Goal: Task Accomplishment & Management: Manage account settings

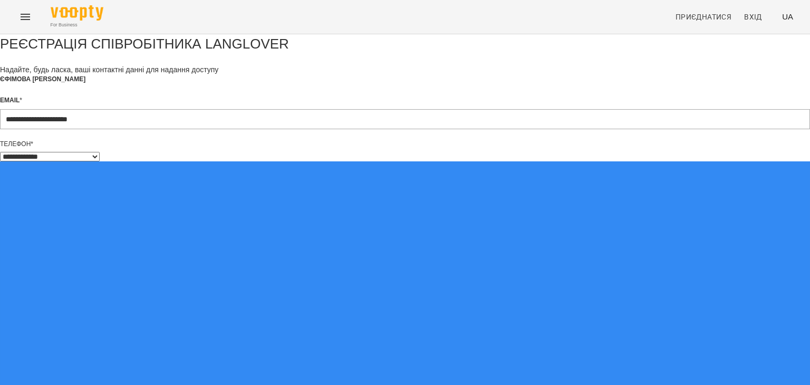
select select "**"
type input "**********"
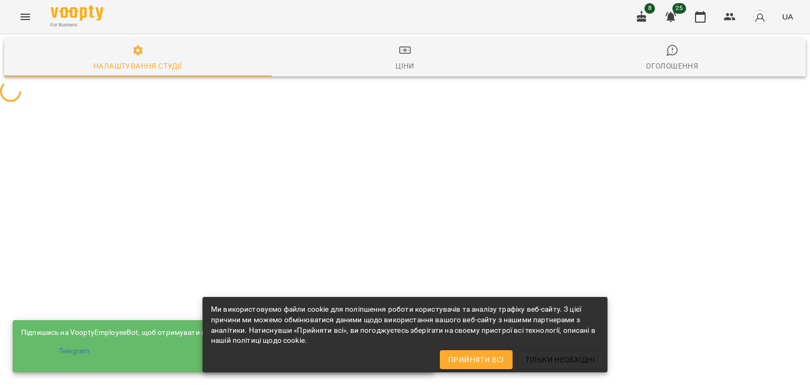
select select "**"
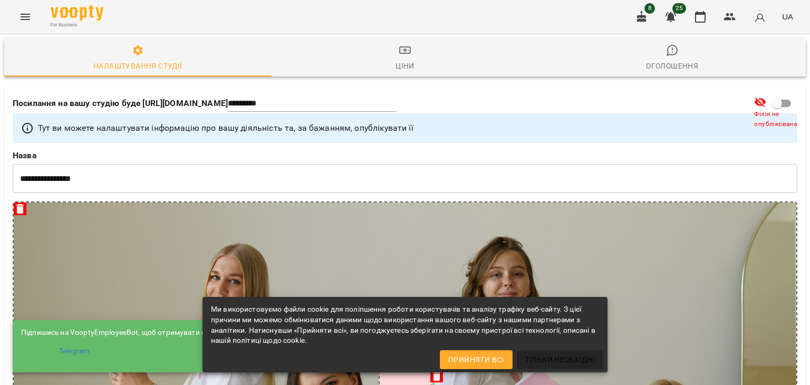
click at [542, 357] on span "Тільки необхідні" at bounding box center [560, 359] width 70 height 13
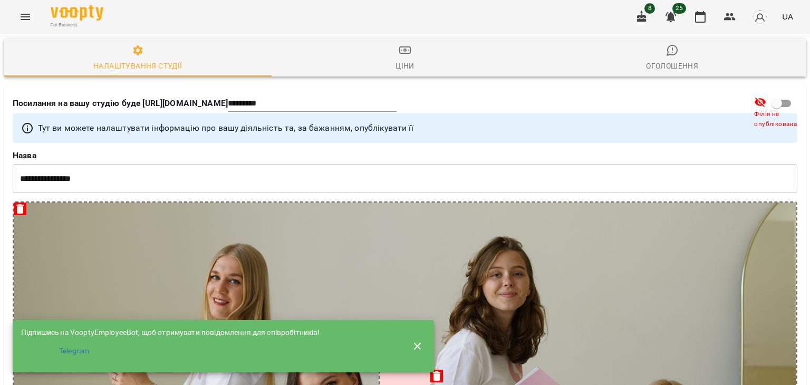
scroll to position [211, 0]
click at [412, 342] on icon "button" at bounding box center [417, 346] width 13 height 13
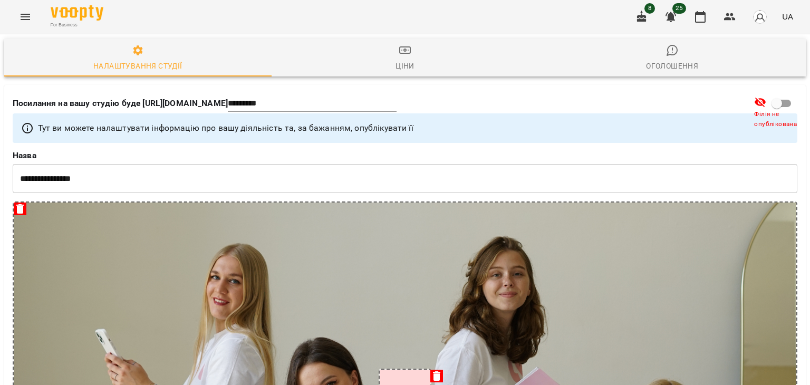
scroll to position [0, 0]
click at [671, 18] on icon "button" at bounding box center [670, 17] width 11 height 10
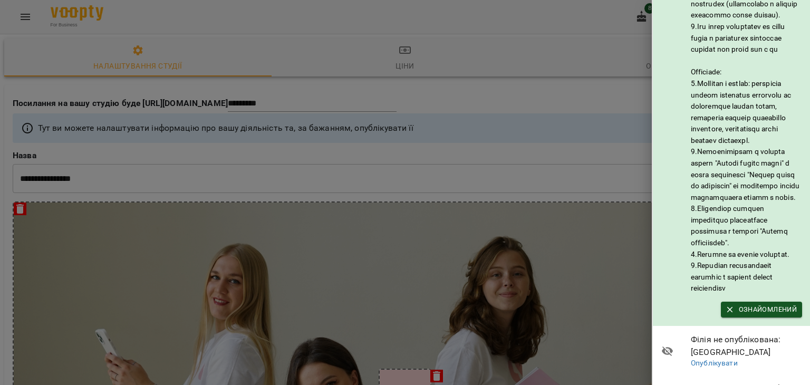
scroll to position [192, 0]
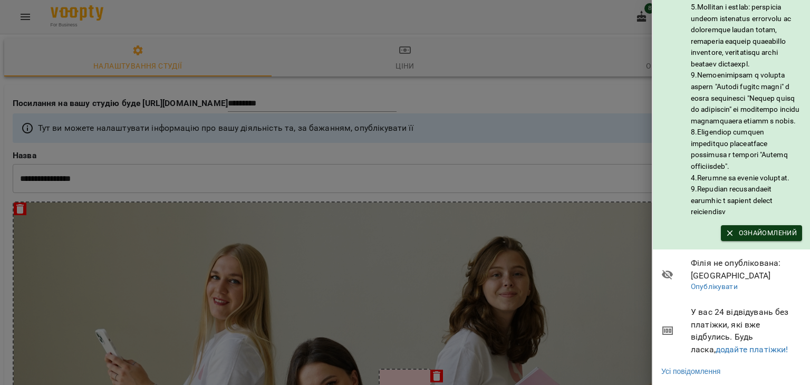
click at [736, 227] on span "Ознайомлений" at bounding box center [761, 233] width 71 height 12
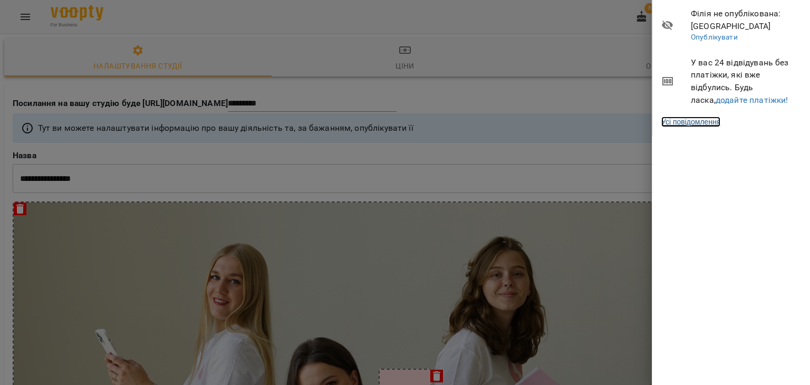
click at [712, 124] on link "Усі повідомлення" at bounding box center [690, 122] width 59 height 11
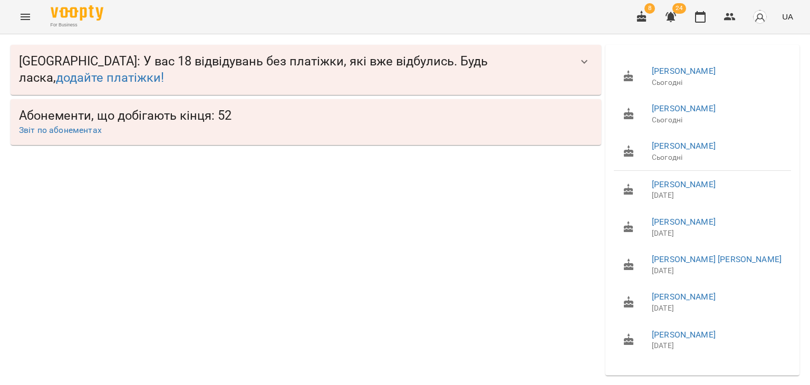
click at [167, 75] on span "LangLover School : У вас 18 відвідувань без платіжки, які вже відбулись. Будь л…" at bounding box center [295, 69] width 553 height 33
click at [580, 57] on icon "button" at bounding box center [584, 61] width 13 height 13
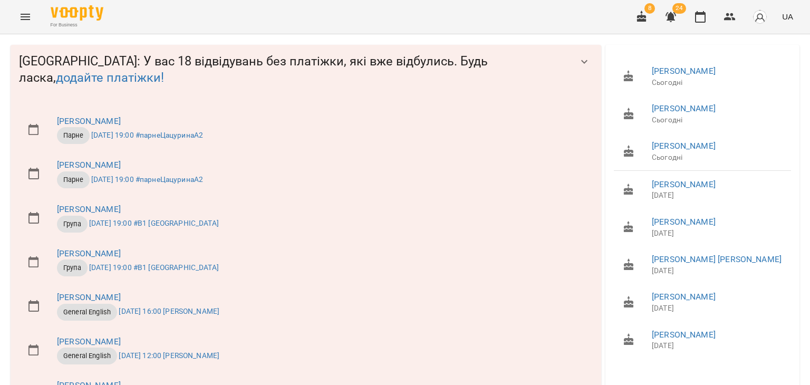
click at [645, 14] on icon "button" at bounding box center [641, 17] width 13 height 13
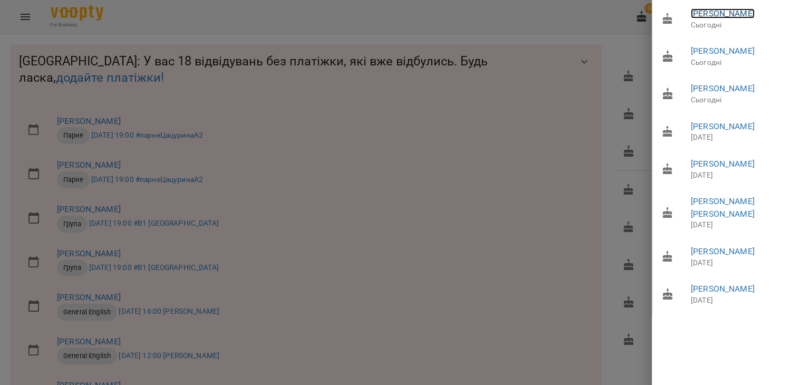
click at [717, 15] on link "Васюта Любов" at bounding box center [723, 13] width 64 height 10
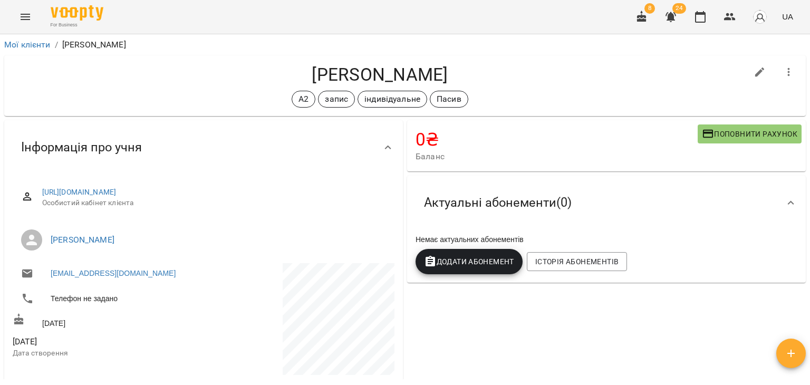
click at [643, 20] on icon "button" at bounding box center [641, 17] width 9 height 12
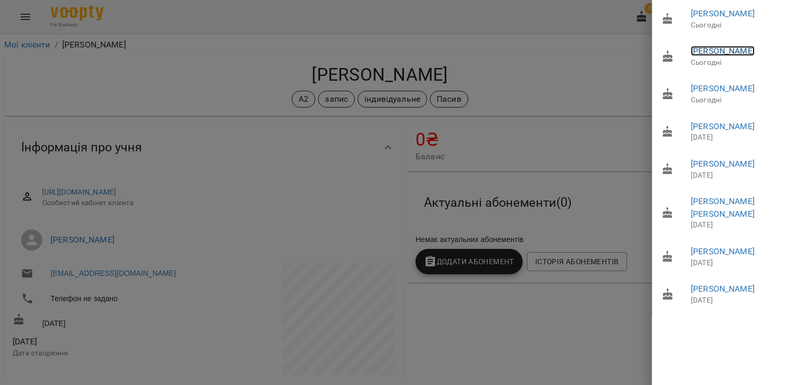
click at [722, 56] on link "Суханова Вікторія Віталіївна" at bounding box center [723, 51] width 64 height 10
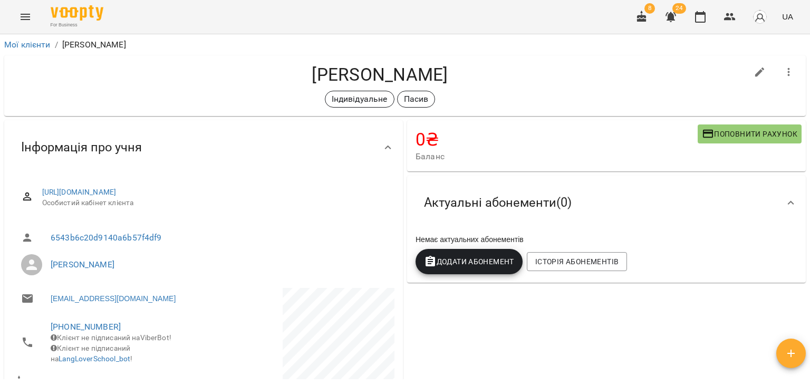
click at [646, 22] on icon "button" at bounding box center [641, 17] width 9 height 12
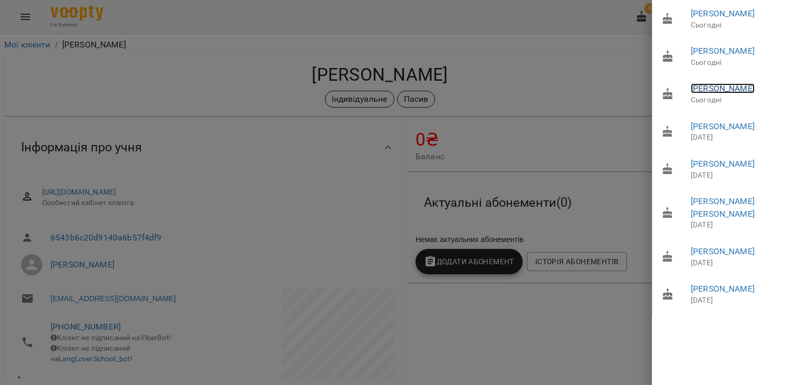
click at [716, 93] on link "Мікушина Людмила Олександрівна" at bounding box center [723, 88] width 64 height 10
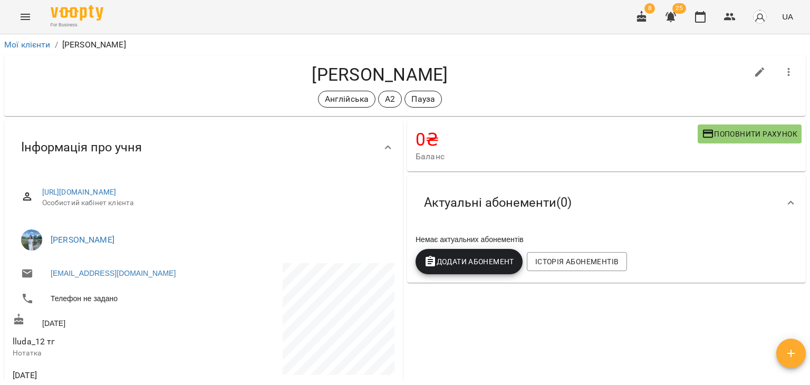
click at [639, 57] on div "Мікушина Людмила Олександрівна Англійська А2 Пауза" at bounding box center [405, 85] width 802 height 61
drag, startPoint x: 393, startPoint y: 74, endPoint x: 225, endPoint y: 76, distance: 168.2
click at [225, 76] on h4 "Мікушина Людмила Олександрівна" at bounding box center [380, 75] width 735 height 22
copy h4 "Мікушина Людмила"
click at [194, 339] on span "lluda_12 тг" at bounding box center [107, 341] width 189 height 13
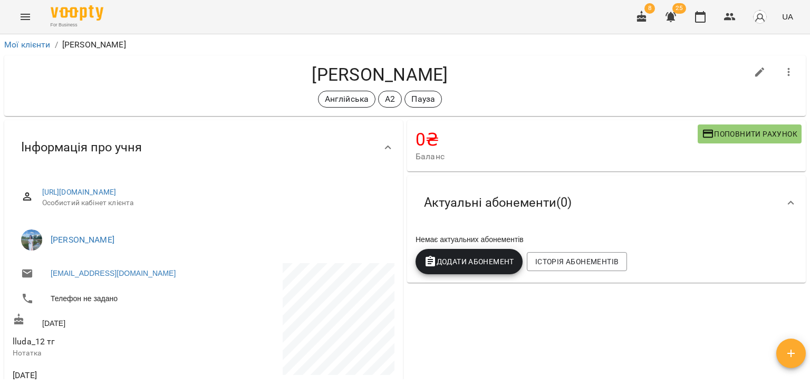
drag, startPoint x: 227, startPoint y: 79, endPoint x: 394, endPoint y: 82, distance: 167.2
click at [394, 82] on h4 "Мікушина Людмила Олександрівна" at bounding box center [380, 75] width 735 height 22
copy h4 "Мікушина Людмила"
drag, startPoint x: 79, startPoint y: 106, endPoint x: 74, endPoint y: 110, distance: 6.0
click at [74, 109] on div "Мікушина Людмила Олександрівна Англійська А2 Пауза" at bounding box center [405, 85] width 802 height 61
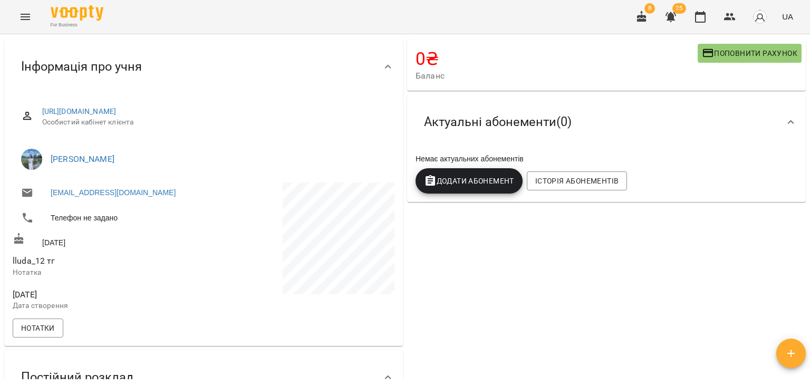
scroll to position [53, 0]
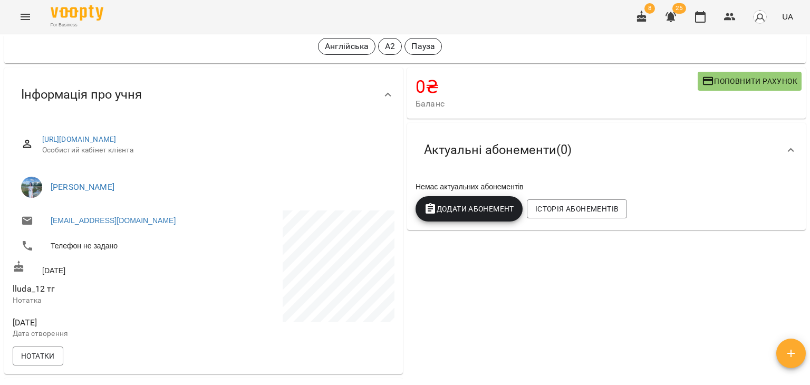
click at [732, 142] on div "Актуальні абонементи ( 0 )" at bounding box center [597, 149] width 363 height 33
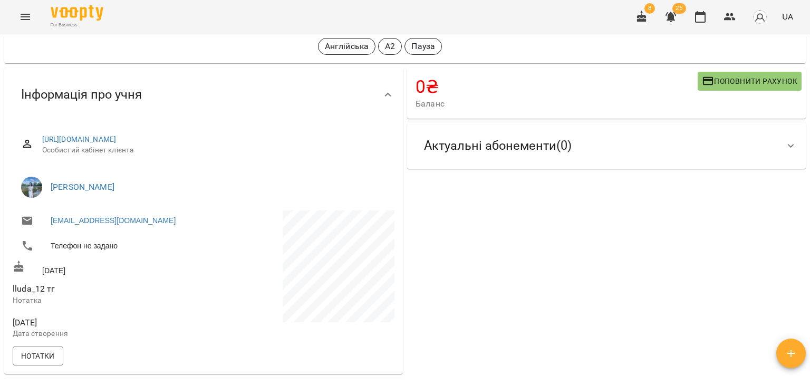
click at [732, 142] on div "Актуальні абонементи ( 0 )" at bounding box center [597, 145] width 363 height 33
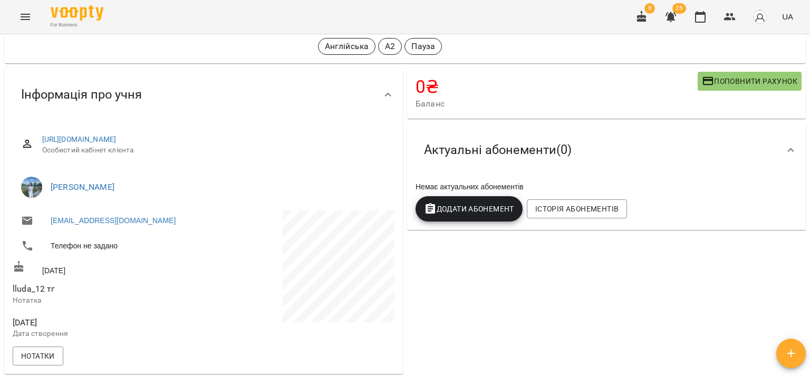
scroll to position [0, 0]
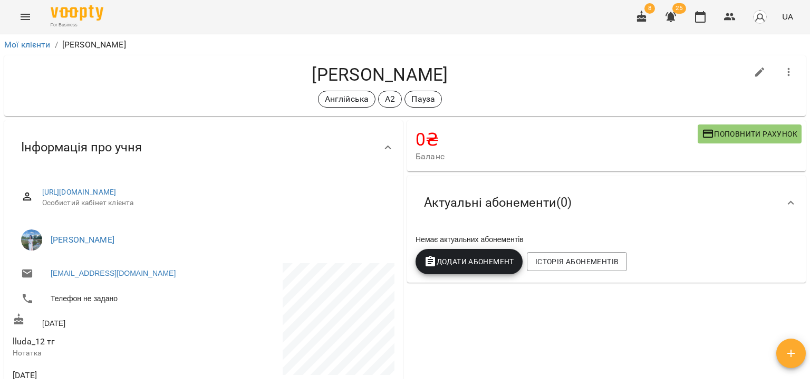
click at [648, 79] on h4 "Мікушина Людмила Олександрівна" at bounding box center [380, 75] width 735 height 22
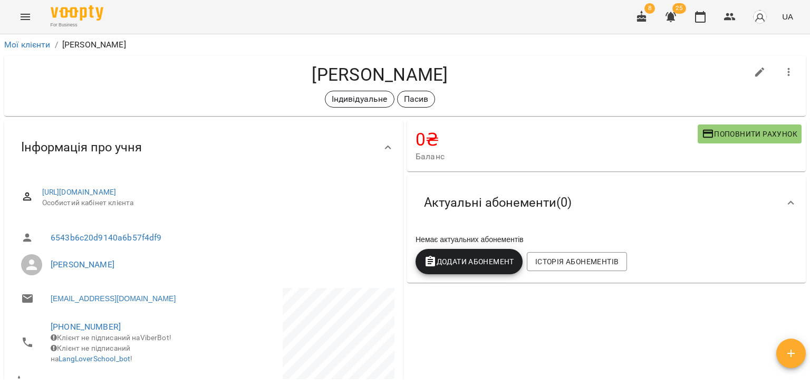
click at [652, 22] on button "button" at bounding box center [641, 16] width 25 height 25
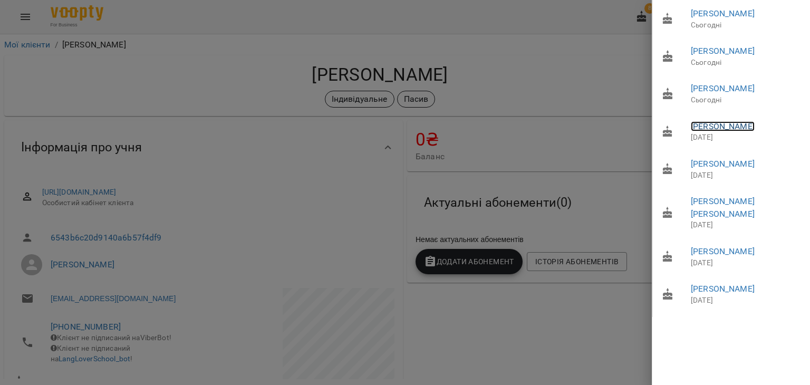
click at [725, 131] on link "Байбакова Світлана Володимирівна" at bounding box center [723, 126] width 64 height 10
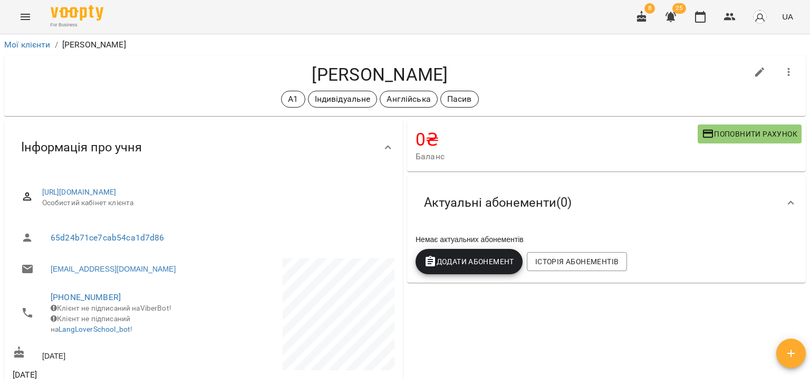
click at [635, 20] on button "button" at bounding box center [641, 16] width 25 height 25
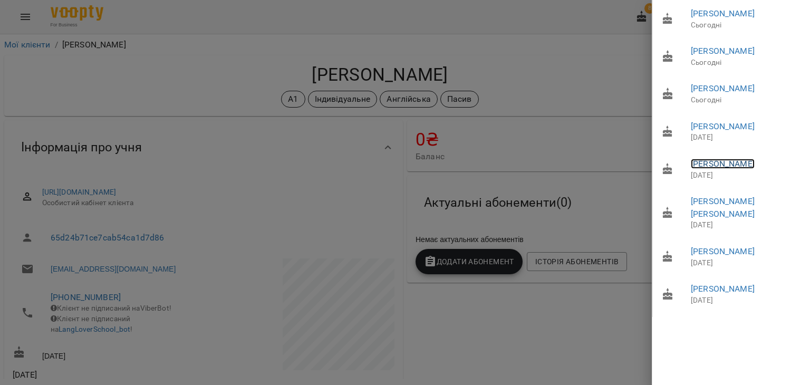
click at [722, 169] on link "Гуріна Анастасія Дмитрівна" at bounding box center [723, 164] width 64 height 10
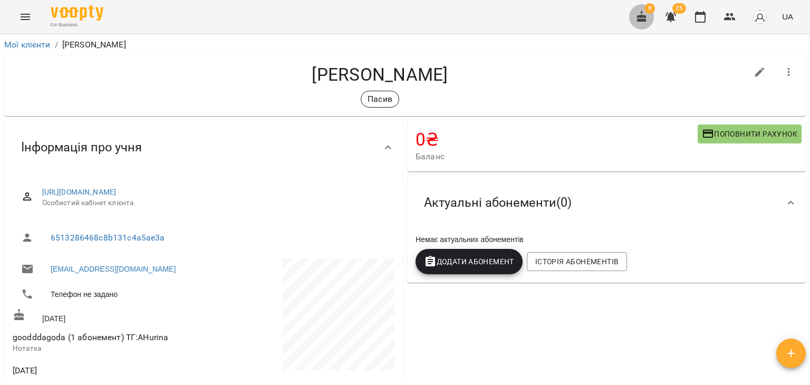
click at [644, 21] on icon "button" at bounding box center [641, 17] width 9 height 12
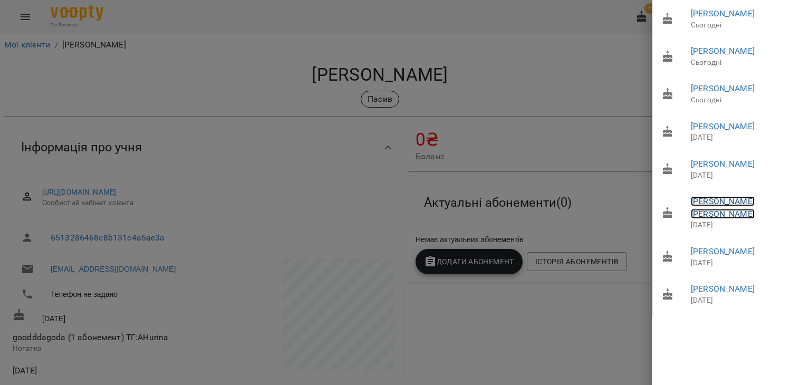
click at [711, 219] on link "[PERSON_NAME] [PERSON_NAME]" at bounding box center [723, 207] width 64 height 23
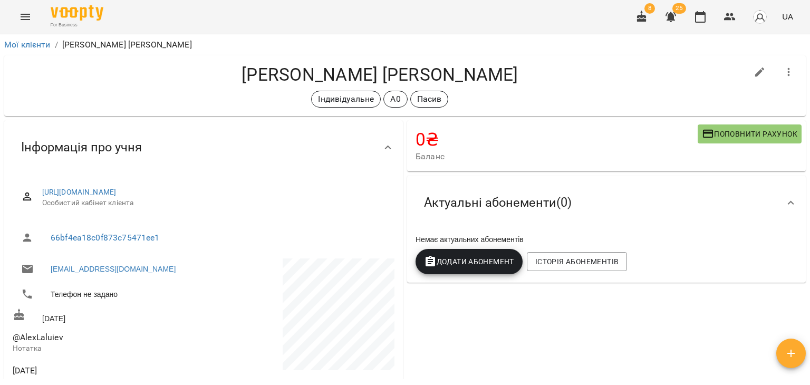
click at [634, 20] on button "button" at bounding box center [641, 16] width 25 height 25
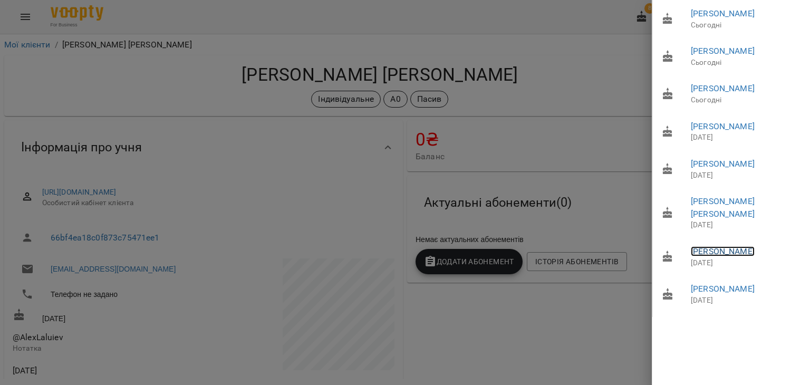
click at [721, 256] on link "[PERSON_NAME]" at bounding box center [723, 251] width 64 height 10
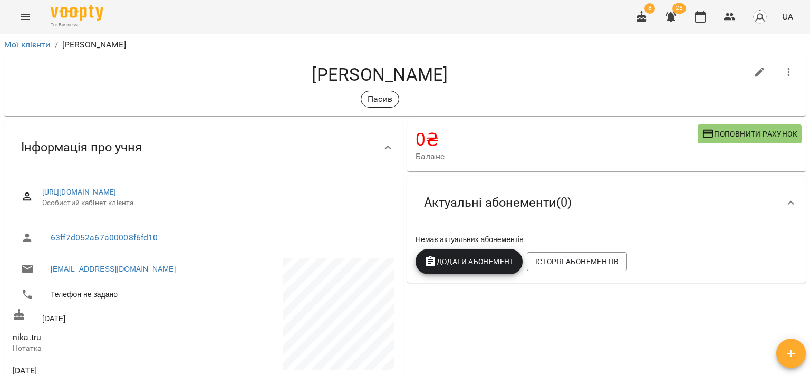
click at [644, 17] on icon "button" at bounding box center [641, 17] width 9 height 12
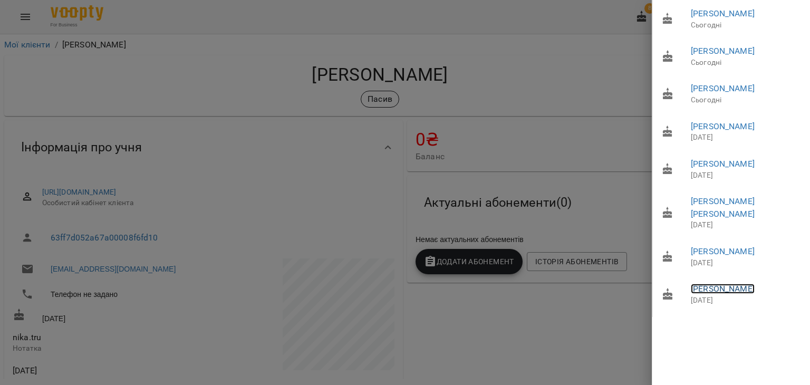
click at [741, 294] on link "[PERSON_NAME]" at bounding box center [723, 289] width 64 height 10
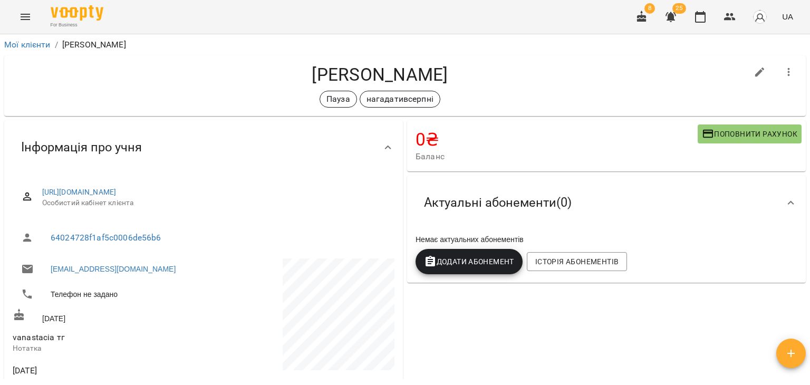
drag, startPoint x: 390, startPoint y: 73, endPoint x: 230, endPoint y: 82, distance: 160.0
click at [230, 82] on h4 "[PERSON_NAME]" at bounding box center [380, 75] width 735 height 22
copy h4 "Волкова Анастасія"
click at [630, 60] on div "Волкова Анастасія Олександрівна Пауза нагадативсерпні" at bounding box center [405, 85] width 802 height 61
click at [333, 81] on h4 "[PERSON_NAME]" at bounding box center [380, 75] width 735 height 22
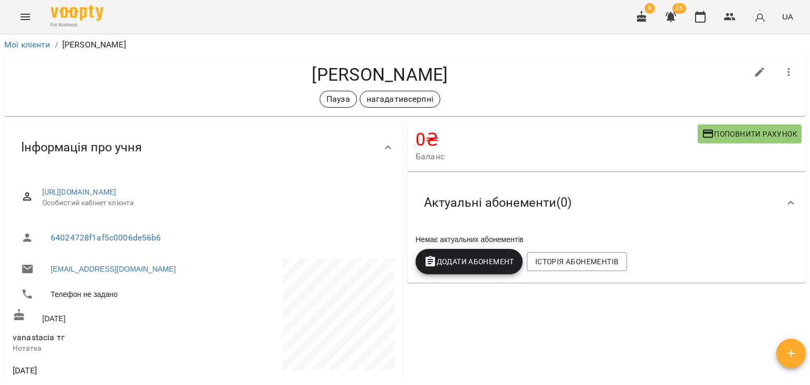
click at [184, 81] on h4 "[PERSON_NAME]" at bounding box center [380, 75] width 735 height 22
drag, startPoint x: 233, startPoint y: 73, endPoint x: 388, endPoint y: 66, distance: 155.7
click at [388, 66] on h4 "[PERSON_NAME]" at bounding box center [380, 75] width 735 height 22
copy h4 "Волкова Анастасія"
drag, startPoint x: 275, startPoint y: 139, endPoint x: 271, endPoint y: 146, distance: 8.0
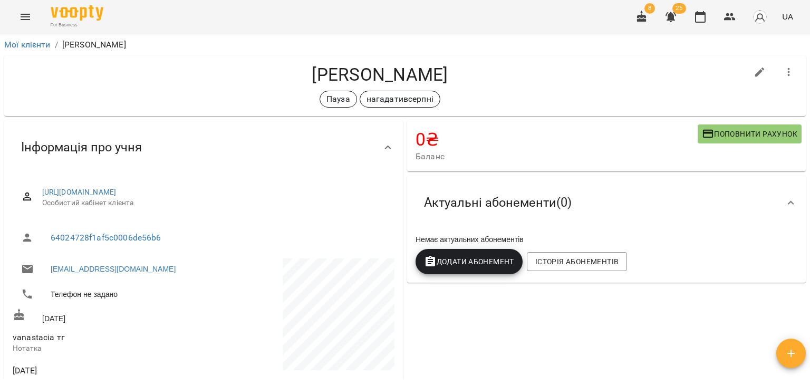
click at [275, 139] on div "Інформація про учня" at bounding box center [194, 147] width 363 height 33
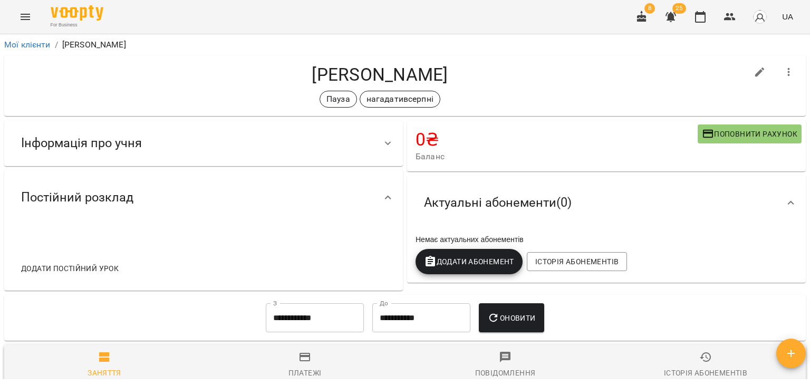
click at [270, 146] on div "Інформація про учня" at bounding box center [194, 143] width 363 height 33
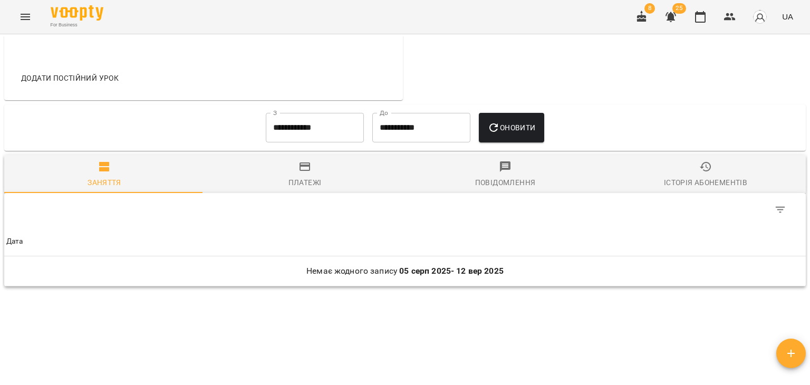
scroll to position [429, 0]
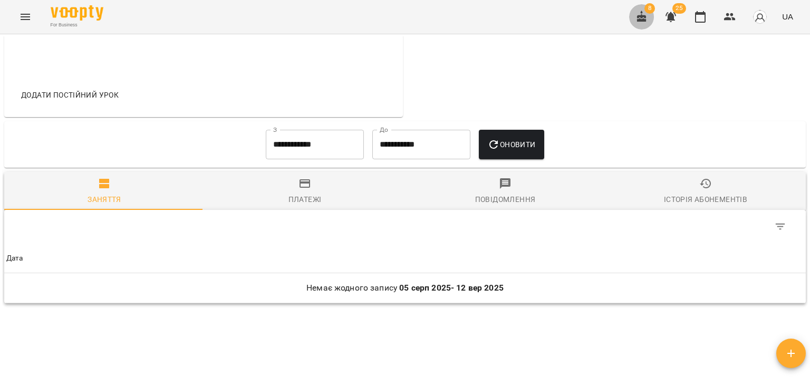
click at [642, 21] on icon "button" at bounding box center [641, 17] width 9 height 12
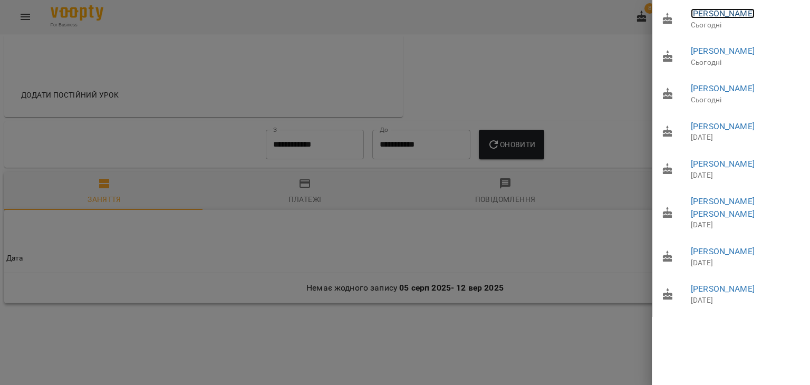
click at [740, 15] on link "[PERSON_NAME]" at bounding box center [723, 13] width 64 height 10
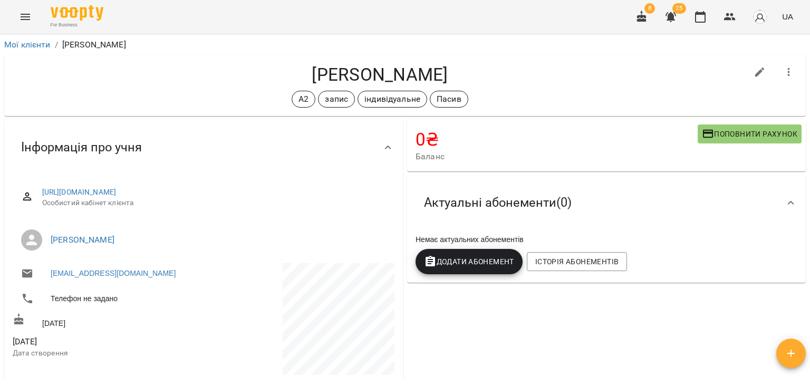
click at [785, 153] on div "0 ₴ Баланс Поповнити рахунок" at bounding box center [606, 145] width 399 height 51
click at [638, 22] on icon "button" at bounding box center [641, 17] width 13 height 13
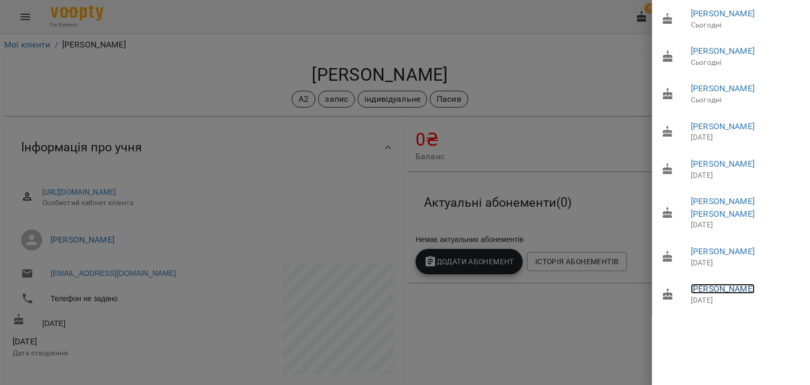
click at [722, 294] on link "[PERSON_NAME]" at bounding box center [723, 289] width 64 height 10
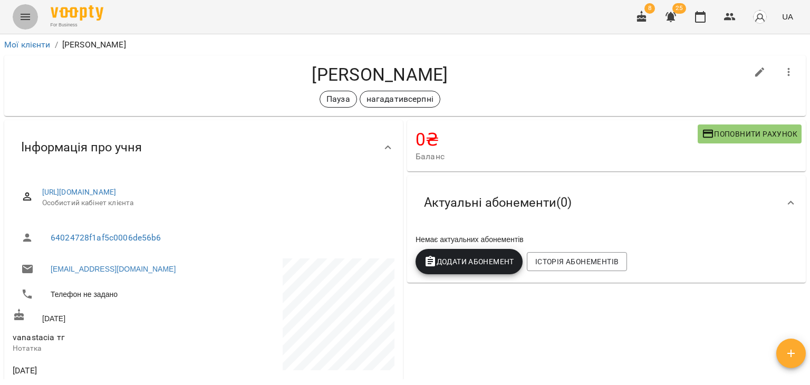
click at [24, 21] on icon "Menu" at bounding box center [25, 17] width 13 height 13
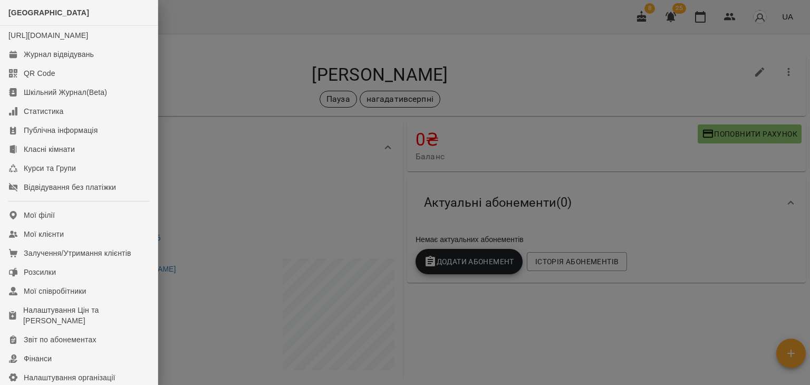
click at [320, 32] on div at bounding box center [405, 192] width 810 height 385
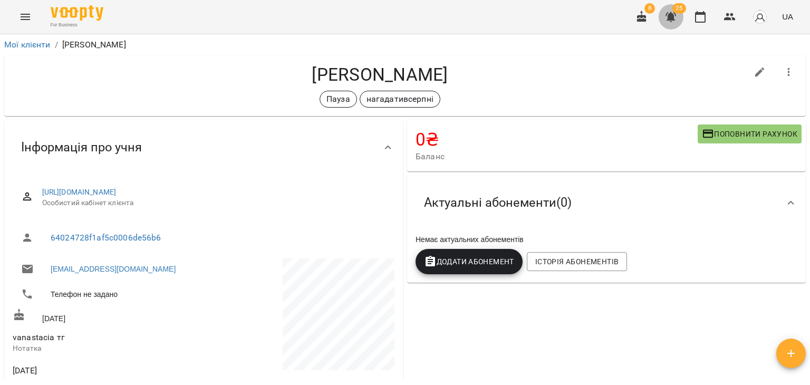
click at [664, 18] on button "button" at bounding box center [670, 16] width 25 height 25
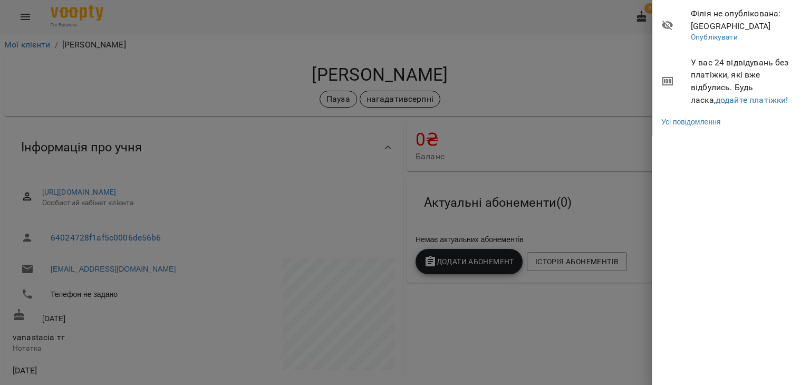
click at [516, 51] on div at bounding box center [405, 192] width 810 height 385
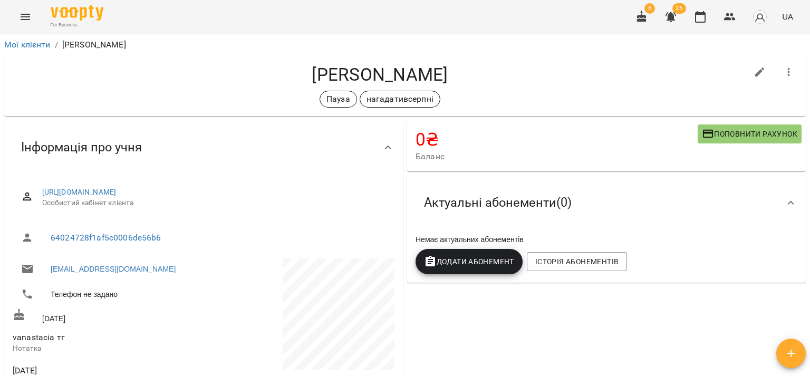
click at [32, 17] on button "Menu" at bounding box center [25, 16] width 25 height 25
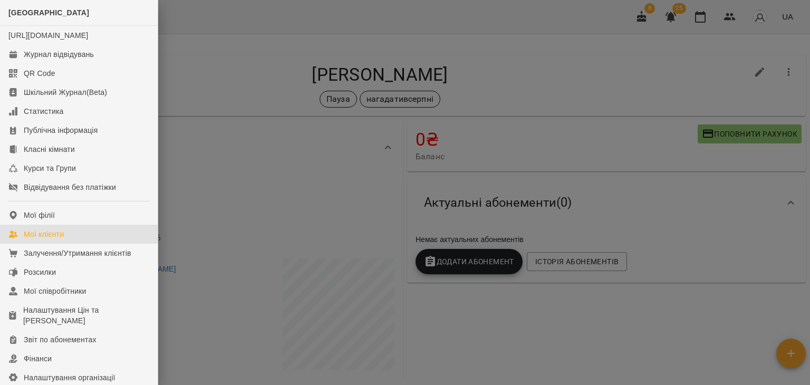
click at [71, 244] on link "Мої клієнти" at bounding box center [79, 234] width 158 height 19
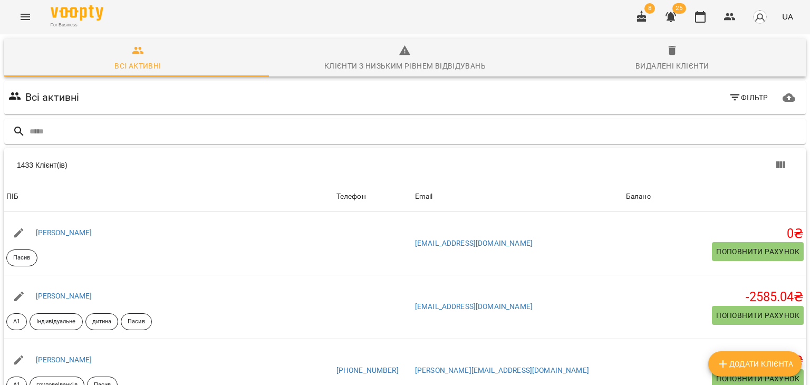
click at [675, 17] on icon "button" at bounding box center [670, 17] width 13 height 13
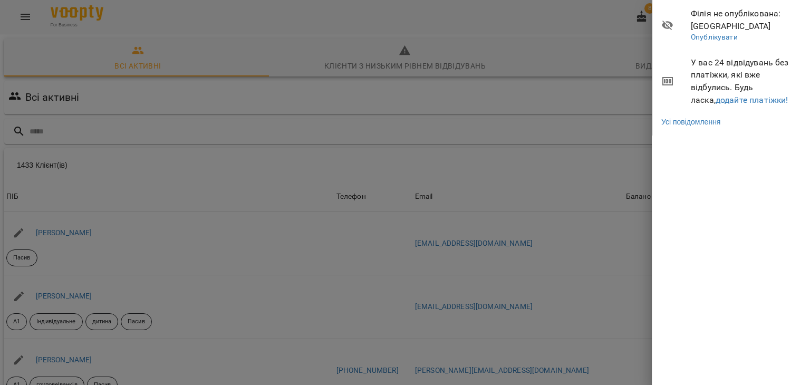
click at [716, 72] on span "У вас 24 відвідувань без платіжки, які вже відбулись. Будь ласка, додайте платі…" at bounding box center [746, 81] width 111 height 50
click at [693, 121] on link "Усі повідомлення" at bounding box center [690, 122] width 59 height 11
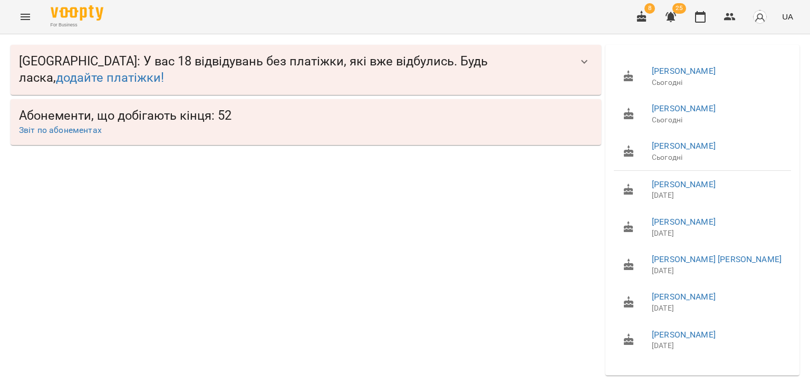
click at [581, 61] on icon "button" at bounding box center [584, 62] width 6 height 4
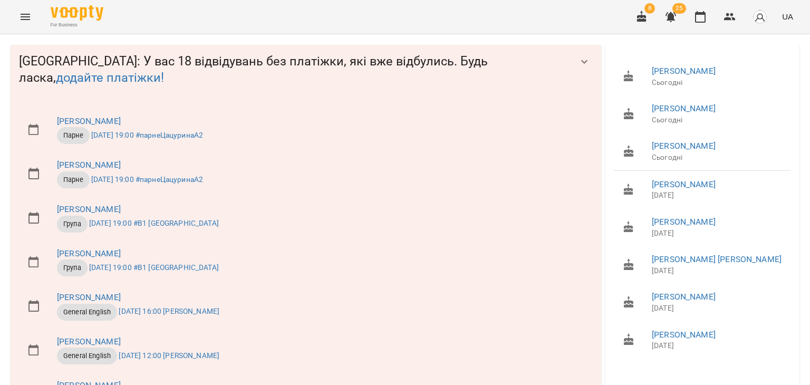
click at [256, 177] on p "Парне 23 квіт 2025 19:00 #парнеЦацуринаА2" at bounding box center [320, 179] width 527 height 17
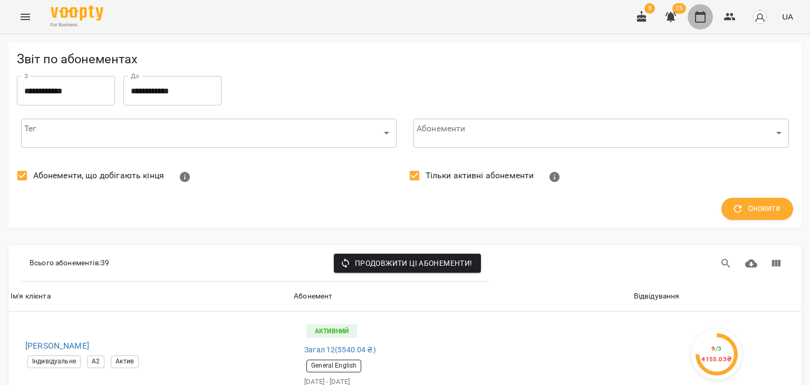
click at [706, 16] on icon "button" at bounding box center [700, 17] width 11 height 12
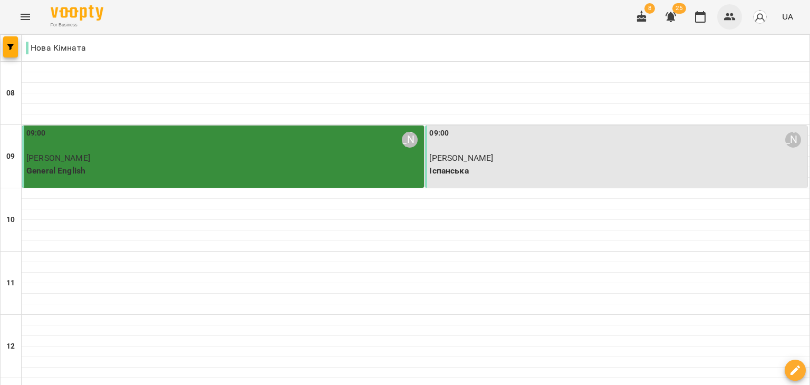
click at [737, 14] on button "button" at bounding box center [729, 16] width 25 height 25
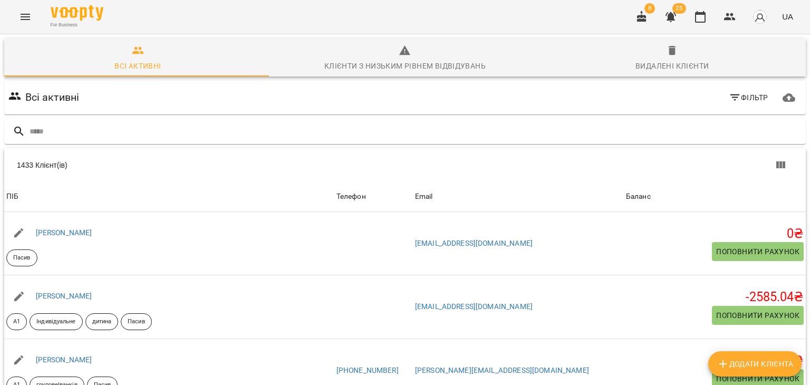
click at [120, 13] on div "For Business 8 25 UA" at bounding box center [405, 17] width 810 height 34
click at [101, 13] on img at bounding box center [77, 12] width 53 height 15
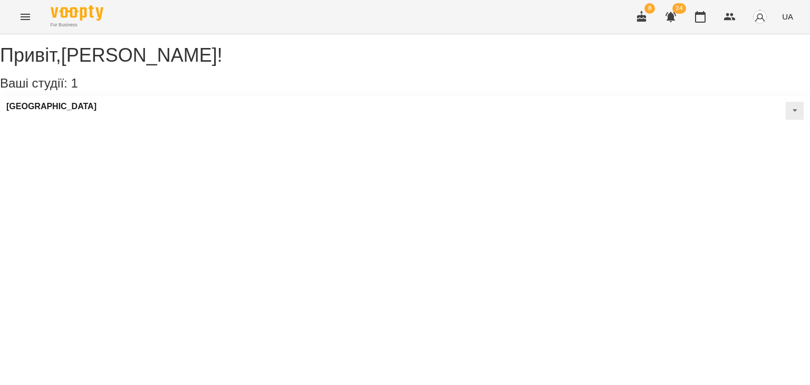
click at [263, 121] on div "[GEOGRAPHIC_DATA]" at bounding box center [405, 110] width 810 height 31
click at [793, 112] on icon at bounding box center [795, 110] width 4 height 3
click at [124, 126] on div "LangLover School Публічна інформація Класні кімнати Статичний розклад" at bounding box center [405, 110] width 810 height 31
click at [73, 111] on h3 "[GEOGRAPHIC_DATA]" at bounding box center [51, 106] width 90 height 9
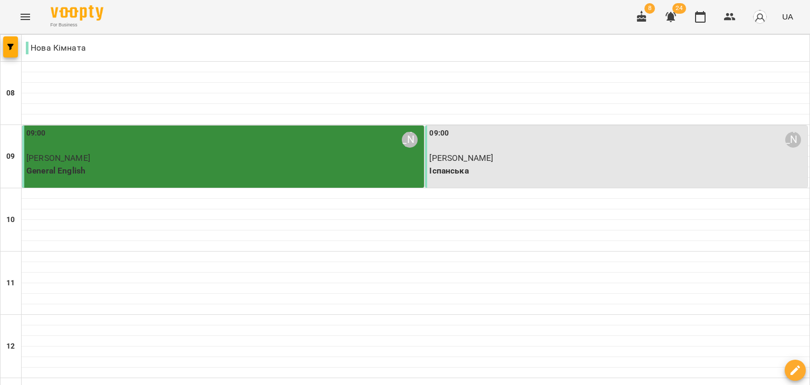
click at [755, 20] on img "button" at bounding box center [759, 16] width 15 height 15
click at [755, 20] on div at bounding box center [405, 192] width 810 height 385
click at [673, 16] on icon "button" at bounding box center [670, 17] width 11 height 10
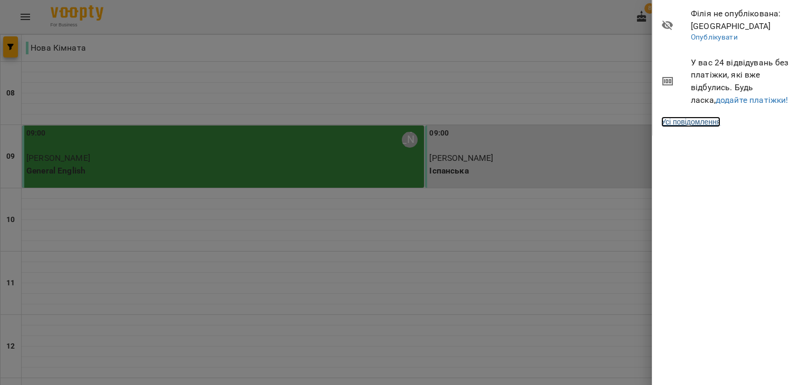
click at [700, 122] on link "Усі повідомлення" at bounding box center [690, 122] width 59 height 11
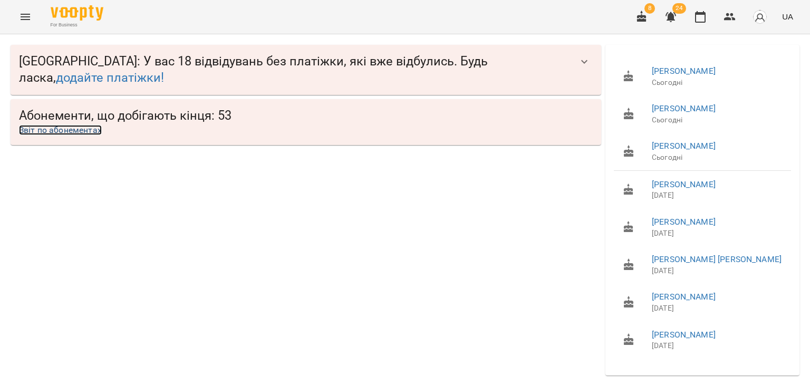
click at [76, 132] on link "Звіт по абонементах" at bounding box center [60, 130] width 83 height 10
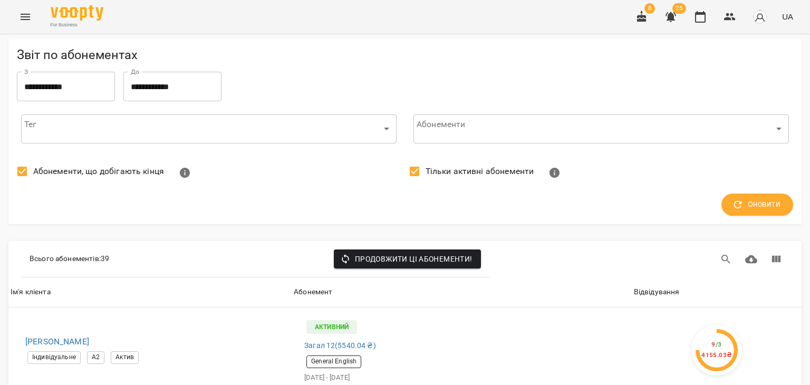
scroll to position [264, 0]
click at [178, 286] on span "Ім'я клієнта" at bounding box center [150, 292] width 279 height 13
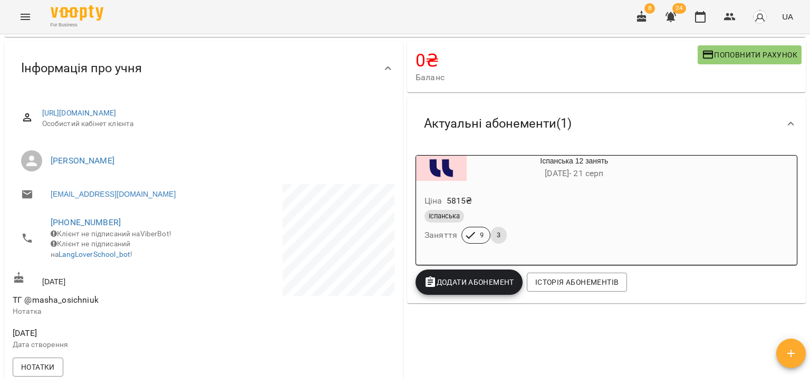
scroll to position [316, 0]
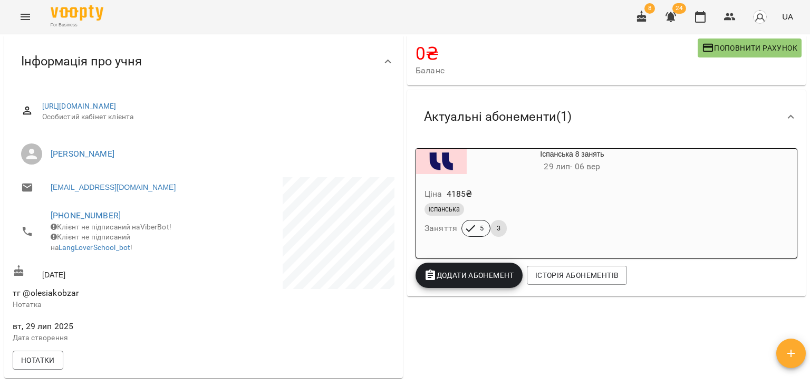
scroll to position [53, 0]
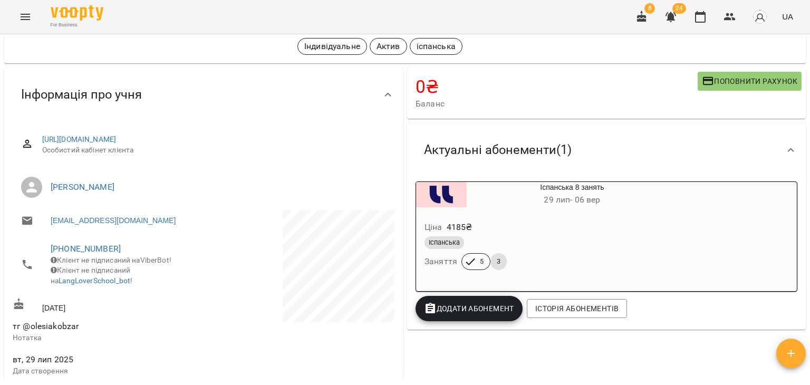
click at [521, 224] on div "Ціна 4185 ₴" at bounding box center [546, 227] width 249 height 19
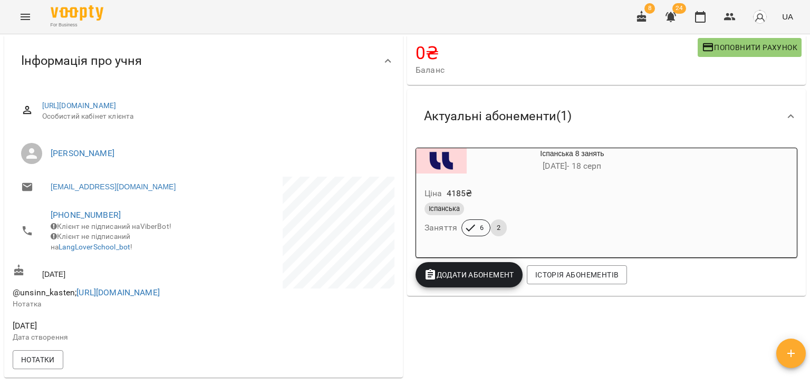
scroll to position [105, 0]
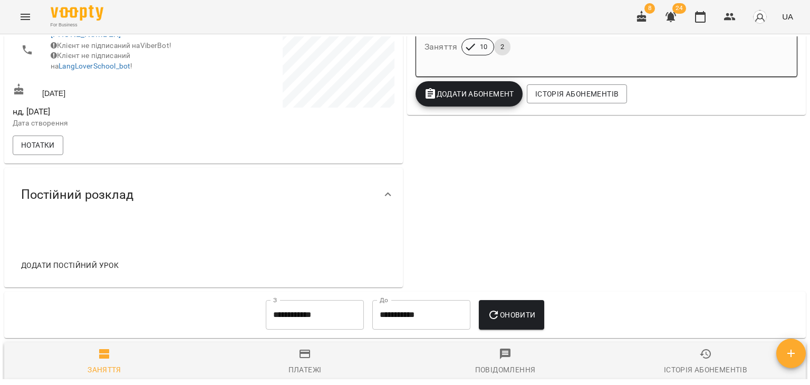
scroll to position [181, 0]
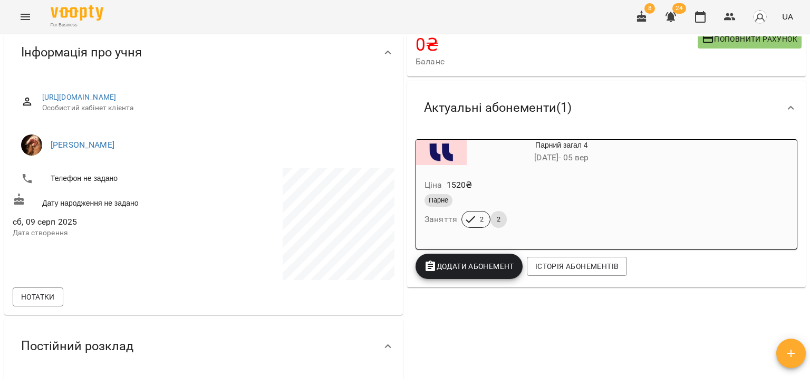
scroll to position [105, 0]
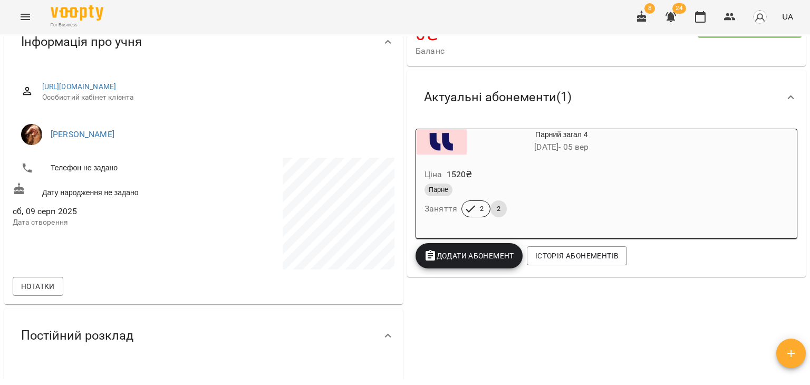
click at [762, 246] on div "Парний загал 4 [DATE] - [DATE] Ціна 1520 ₴ Парне Заняття 2 2 Додати Абонемент І…" at bounding box center [606, 199] width 386 height 144
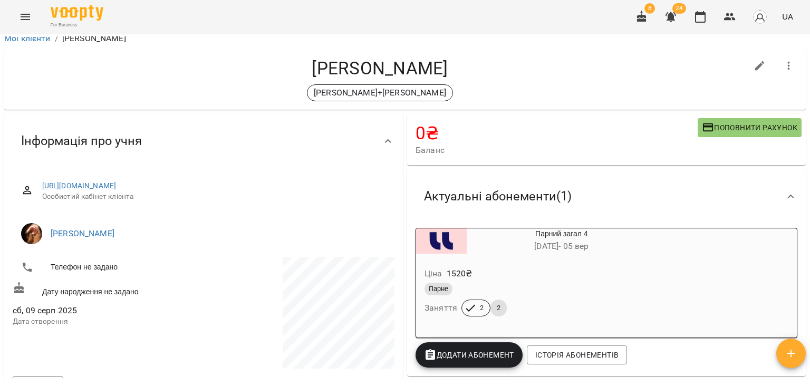
scroll to position [0, 0]
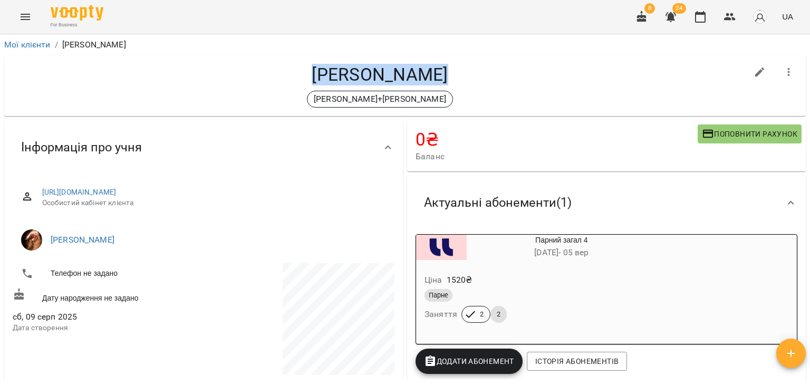
drag, startPoint x: 451, startPoint y: 75, endPoint x: 313, endPoint y: 72, distance: 138.2
click at [313, 72] on h4 "Семенюк Лідія" at bounding box center [380, 75] width 735 height 22
copy h4 "Семенюк Лідія"
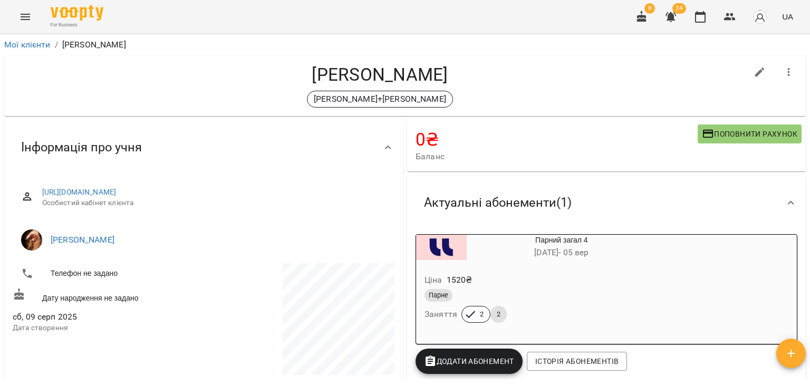
click at [228, 89] on div "Семенюк Лідія Бондар+Семенюк" at bounding box center [380, 86] width 735 height 44
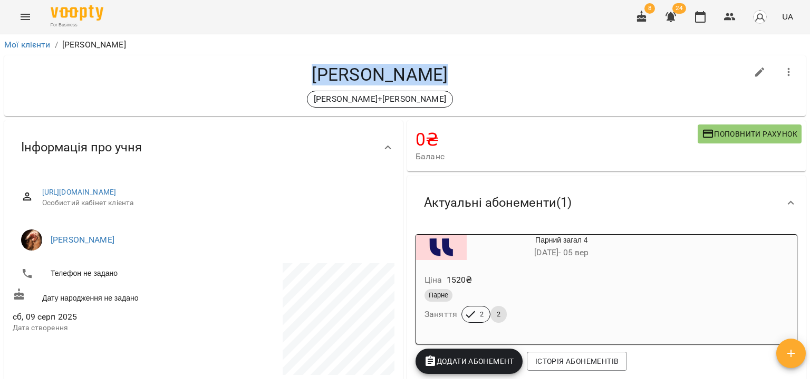
drag, startPoint x: 446, startPoint y: 78, endPoint x: 312, endPoint y: 70, distance: 134.2
click at [312, 70] on h4 "Семенюк Лідія" at bounding box center [380, 75] width 735 height 22
copy h4 "Семенюк Лідія"
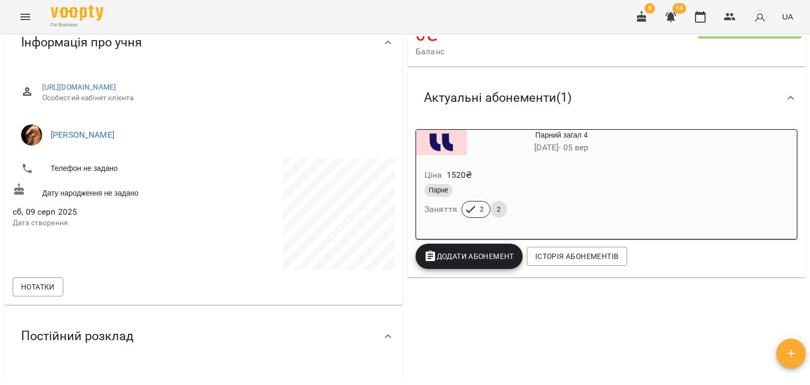
scroll to position [158, 0]
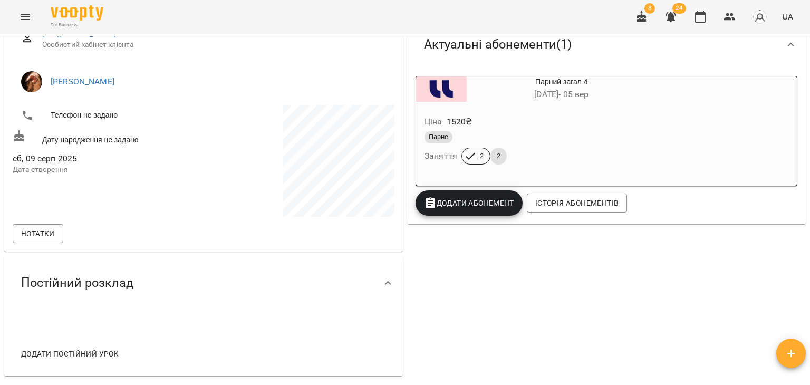
click at [786, 296] on div "0 ₴ Баланс Поповнити рахунок Актуальні абонементи ( 1 ) Парний загал 4 09 серп …" at bounding box center [606, 169] width 403 height 418
drag, startPoint x: 187, startPoint y: 72, endPoint x: 198, endPoint y: 82, distance: 14.2
click at [187, 72] on li "Іванків Владислава" at bounding box center [204, 82] width 382 height 30
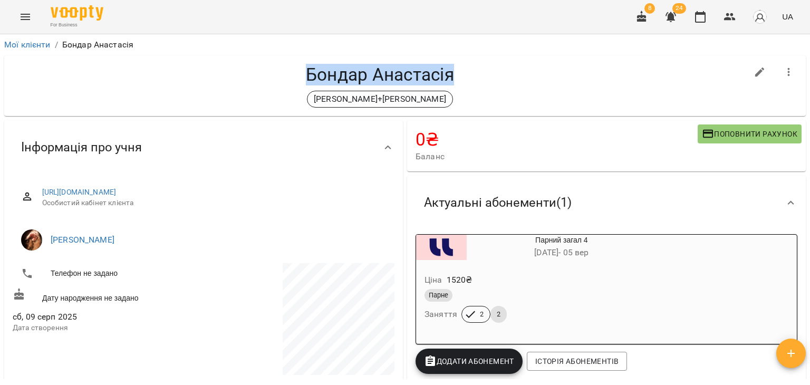
drag, startPoint x: 453, startPoint y: 76, endPoint x: 300, endPoint y: 71, distance: 154.1
click at [300, 71] on h4 "Бондар Анастасія" at bounding box center [380, 75] width 735 height 22
copy h4 "Бондар Анастасія"
drag, startPoint x: 198, startPoint y: 98, endPoint x: 209, endPoint y: 97, distance: 11.1
click at [198, 97] on div "Бондар+Семенюк" at bounding box center [380, 99] width 735 height 17
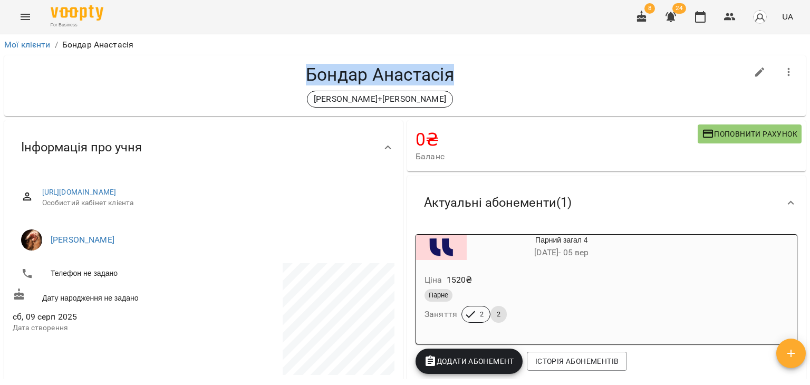
drag, startPoint x: 457, startPoint y: 80, endPoint x: 297, endPoint y: 76, distance: 159.3
click at [297, 76] on h4 "Бондар Анастасія" at bounding box center [380, 75] width 735 height 22
copy h4 "Бондар Анастасія"
click at [180, 125] on div "Інформація про учня" at bounding box center [203, 147] width 399 height 54
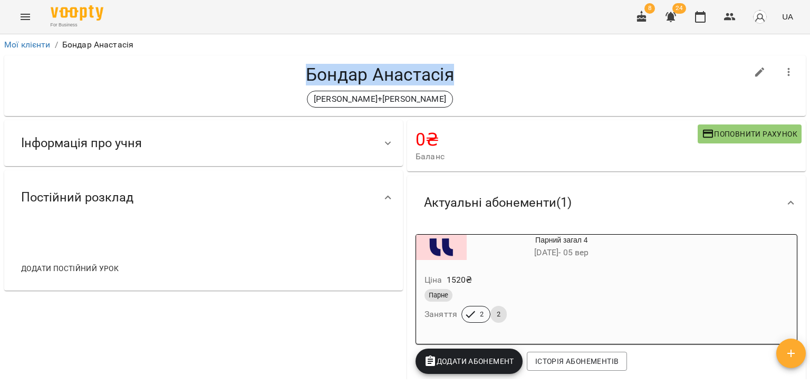
click at [175, 197] on div "Постійний розклад" at bounding box center [194, 197] width 363 height 33
click at [195, 156] on div "Інформація про учня" at bounding box center [194, 143] width 363 height 33
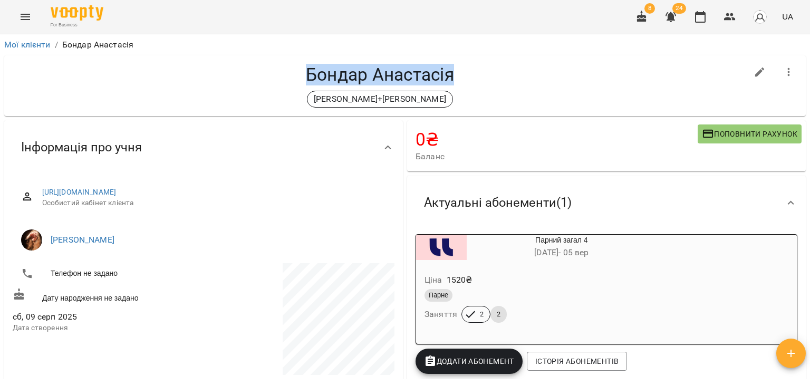
click at [195, 89] on div "Бондар Анастасія Бондар+Семенюк" at bounding box center [380, 86] width 735 height 44
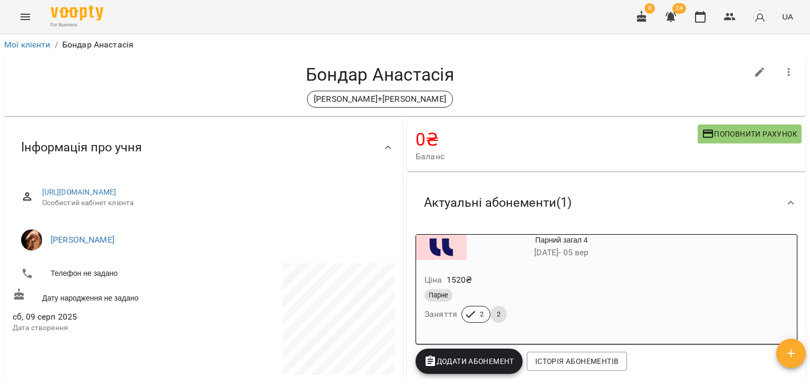
click at [169, 92] on div "Бондар+Семенюк" at bounding box center [380, 99] width 735 height 17
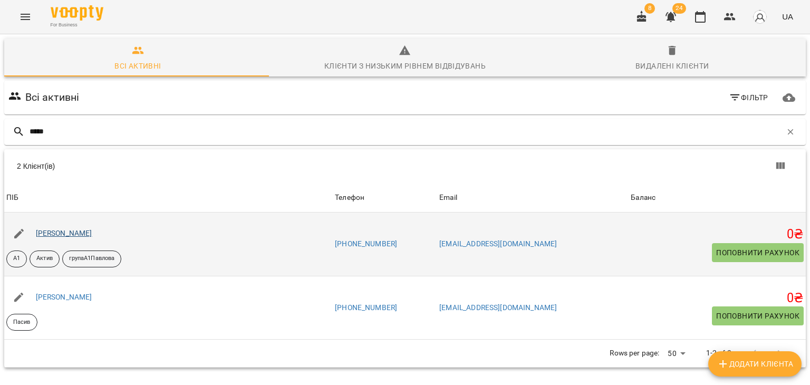
type input "*****"
click at [92, 235] on link "Павленко Анастасія Олександрівна" at bounding box center [64, 233] width 56 height 8
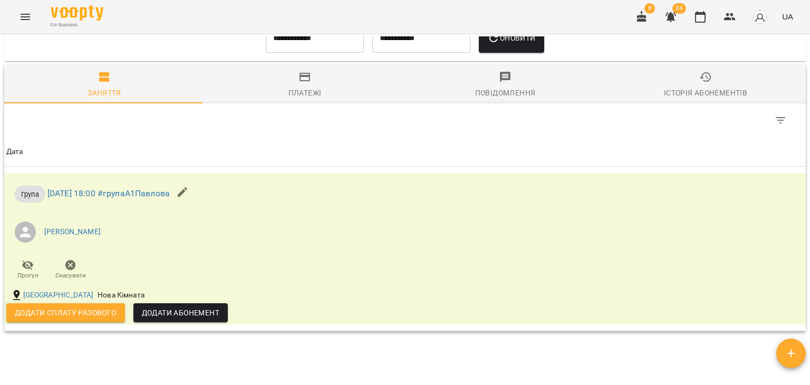
scroll to position [633, 0]
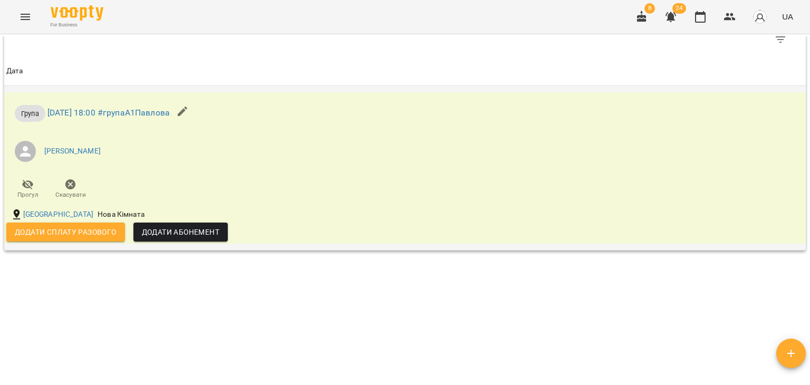
drag, startPoint x: 242, startPoint y: 166, endPoint x: 252, endPoint y: 168, distance: 9.7
click at [242, 165] on ul "Павлова-Тиндик Іванна" at bounding box center [271, 151] width 530 height 38
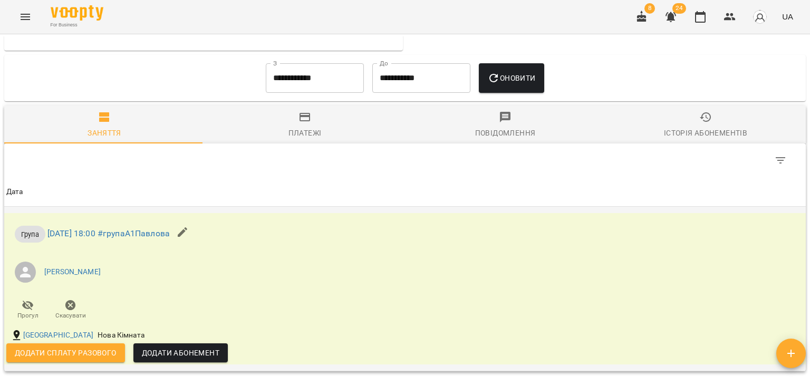
scroll to position [580, 0]
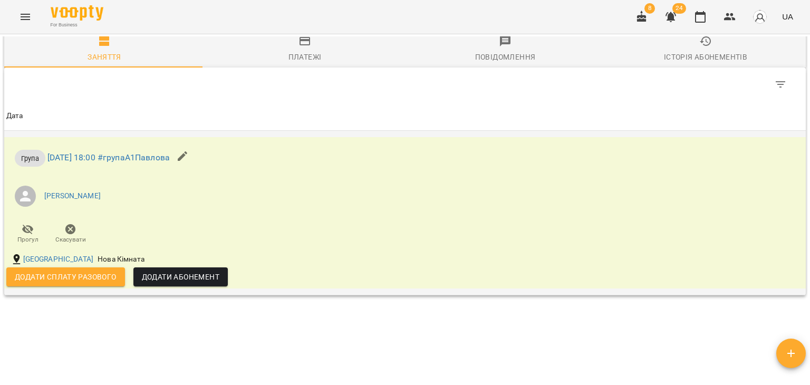
click at [165, 204] on li "Павлова-Тиндик Іванна" at bounding box center [271, 196] width 530 height 30
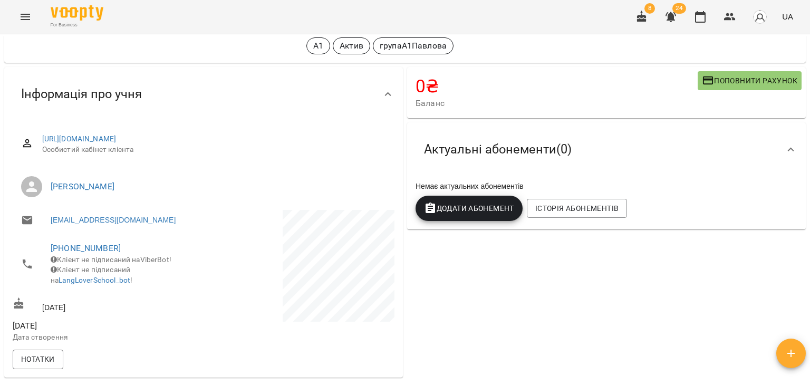
scroll to position [0, 0]
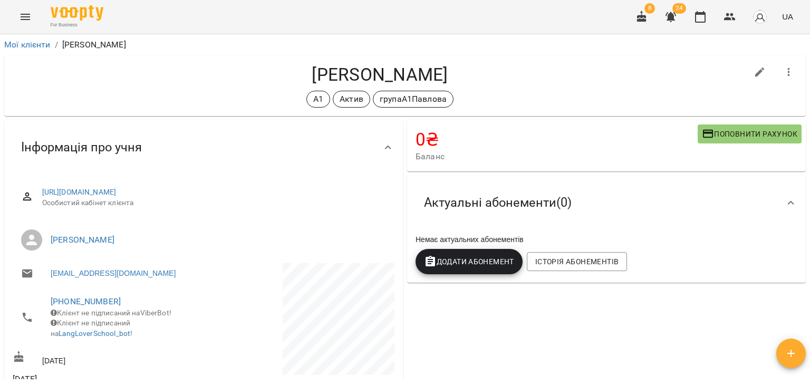
click at [205, 131] on div "Інформація про учня" at bounding box center [194, 147] width 363 height 33
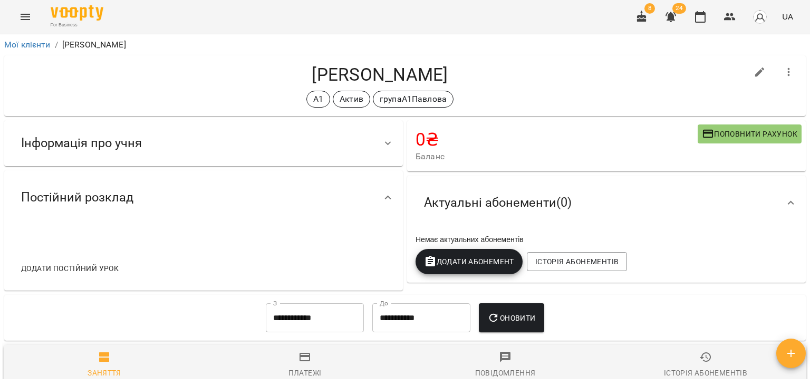
click at [232, 145] on div "Інформація про учня" at bounding box center [194, 143] width 363 height 33
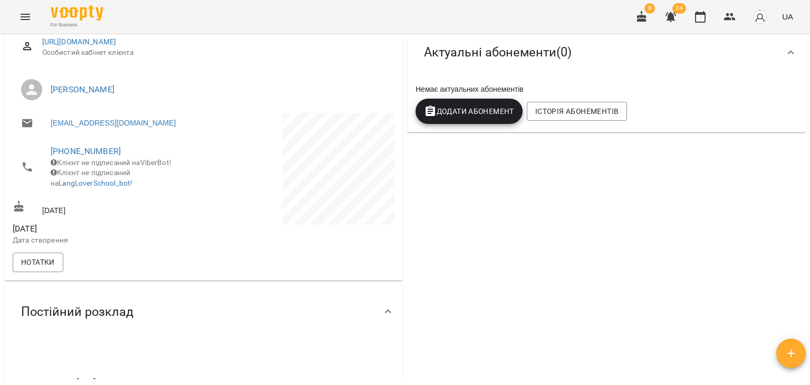
scroll to position [264, 0]
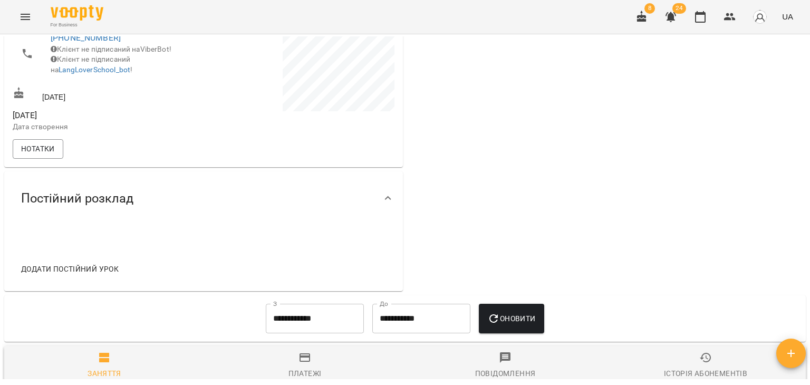
click at [162, 205] on div "Постійний розклад" at bounding box center [194, 198] width 363 height 33
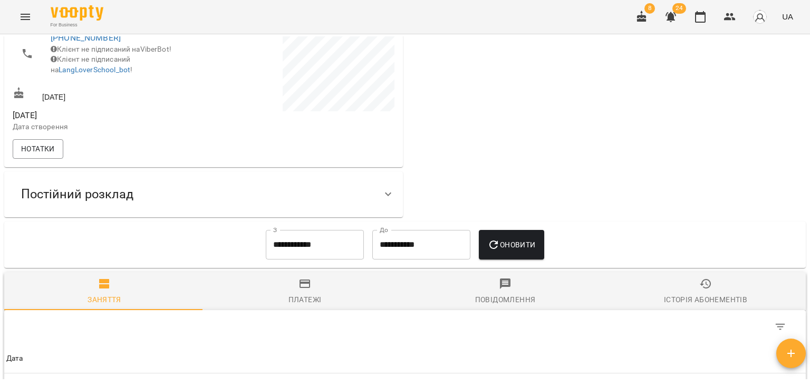
click at [162, 205] on div "Постійний розклад" at bounding box center [194, 194] width 363 height 33
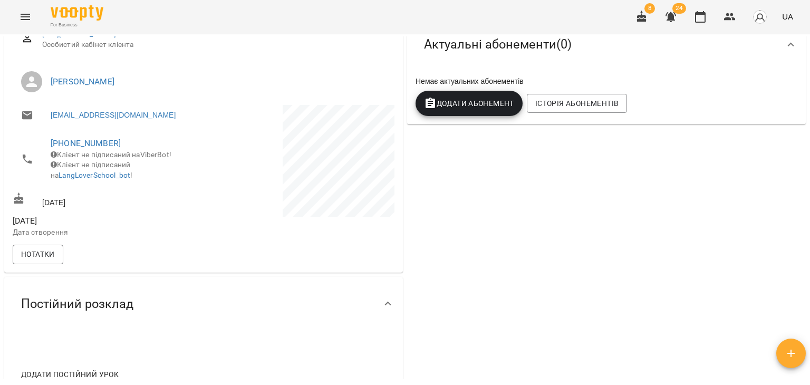
scroll to position [0, 0]
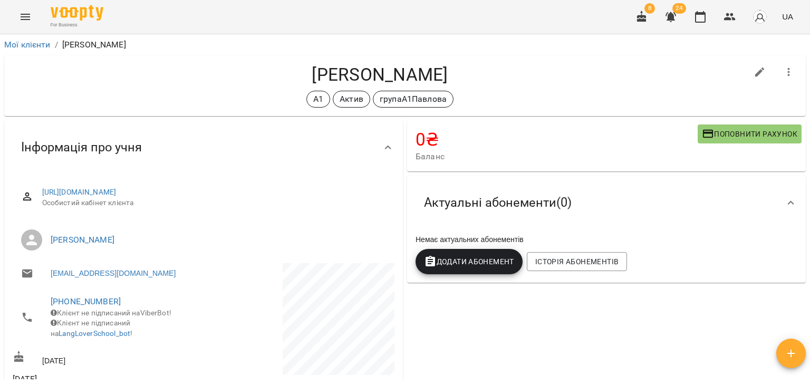
click at [232, 155] on div "Інформація про учня" at bounding box center [194, 147] width 363 height 33
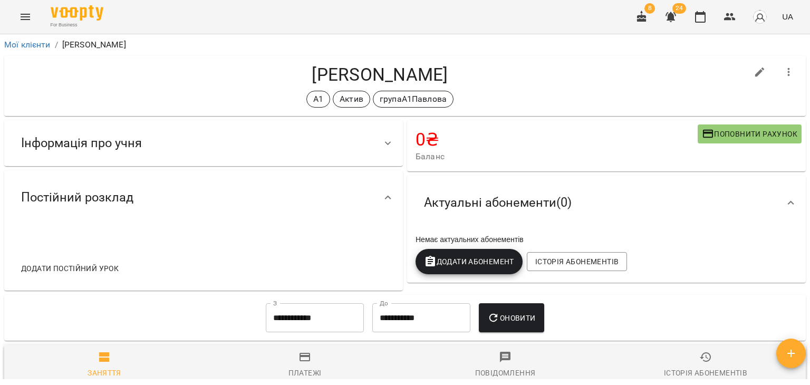
click at [268, 152] on div "Інформація про учня" at bounding box center [194, 143] width 363 height 33
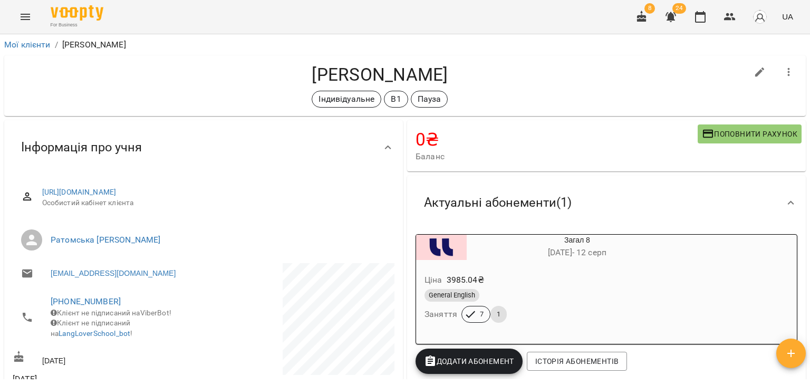
click at [523, 299] on div "General English" at bounding box center [551, 295] width 255 height 13
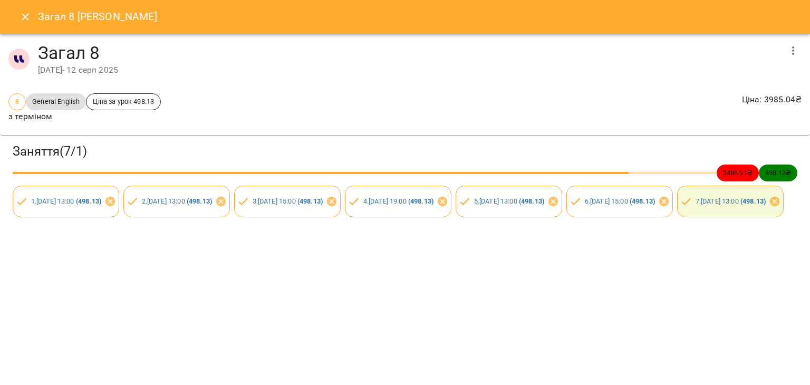
click at [25, 22] on icon "Close" at bounding box center [25, 17] width 13 height 13
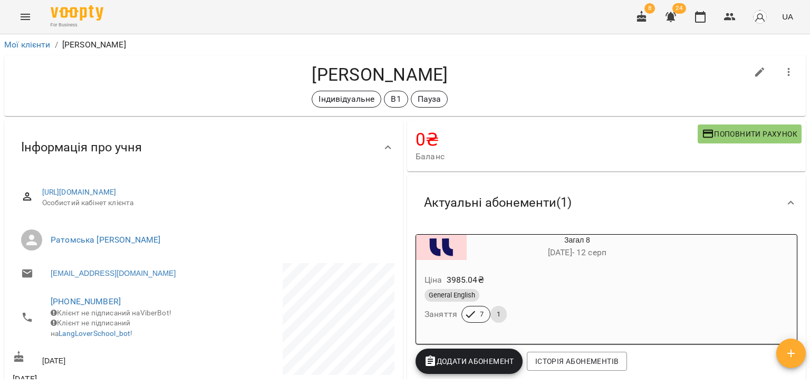
drag, startPoint x: 259, startPoint y: 70, endPoint x: 402, endPoint y: 71, distance: 142.9
click at [403, 71] on h4 "Олефир Катерина Євгенівна" at bounding box center [380, 75] width 735 height 22
copy h4 "Олефир Катерина"
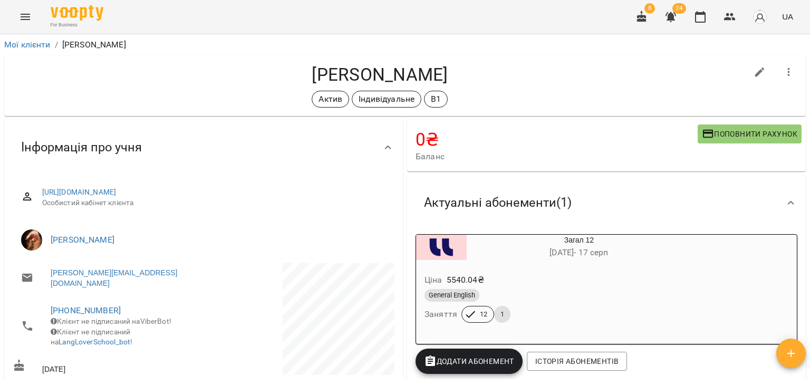
drag, startPoint x: 267, startPoint y: 68, endPoint x: 423, endPoint y: 78, distance: 156.4
click at [425, 79] on h4 "[PERSON_NAME]" at bounding box center [380, 75] width 735 height 22
click at [393, 71] on h4 "[PERSON_NAME]" at bounding box center [380, 75] width 735 height 22
drag, startPoint x: 262, startPoint y: 72, endPoint x: 397, endPoint y: 72, distance: 135.0
click at [397, 72] on h4 "[PERSON_NAME]" at bounding box center [380, 75] width 735 height 22
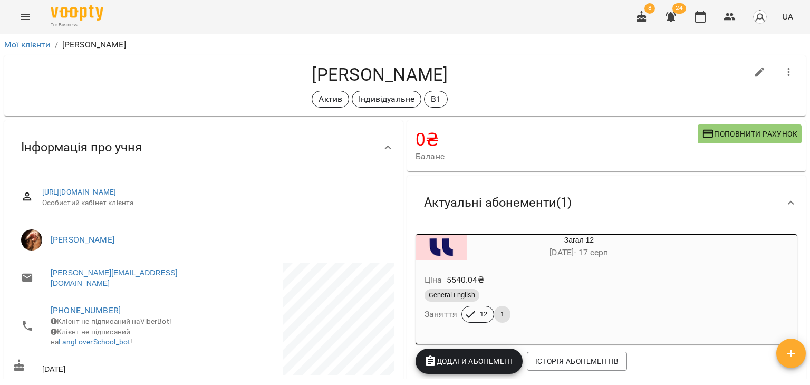
copy h4 "[PERSON_NAME]"
click at [230, 89] on div "[PERSON_NAME] Індивідуальне В1" at bounding box center [380, 86] width 735 height 44
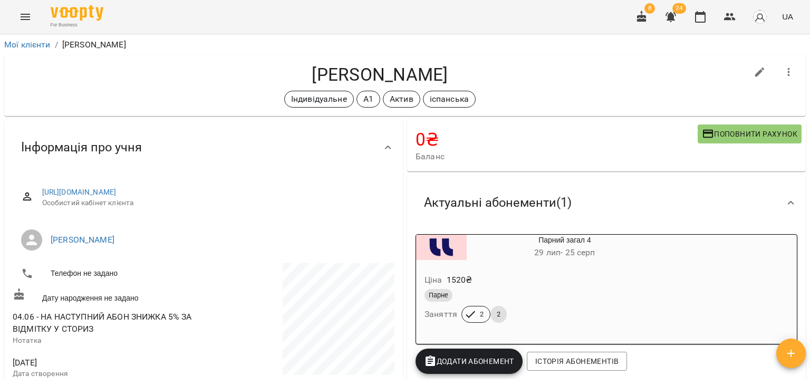
drag, startPoint x: 487, startPoint y: 75, endPoint x: 276, endPoint y: 77, distance: 210.4
click at [276, 77] on h4 "Пономарьова Катерина" at bounding box center [380, 75] width 735 height 22
copy h4 "Пономарьова Катерина"
click at [753, 210] on div "Актуальні абонементи ( 1 )" at bounding box center [597, 202] width 363 height 33
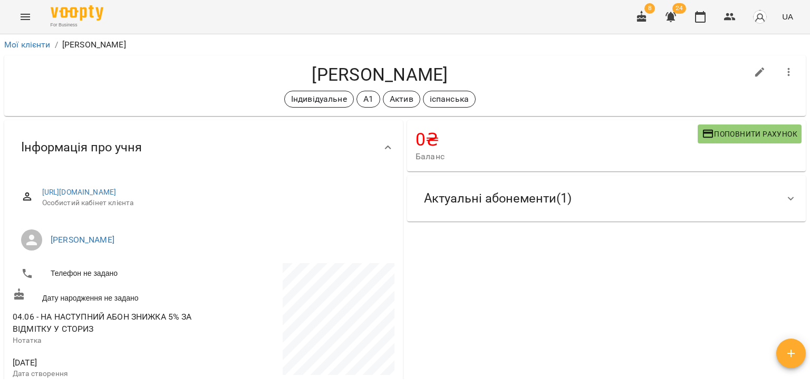
click at [659, 210] on div "Актуальні абонементи ( 1 )" at bounding box center [597, 198] width 363 height 33
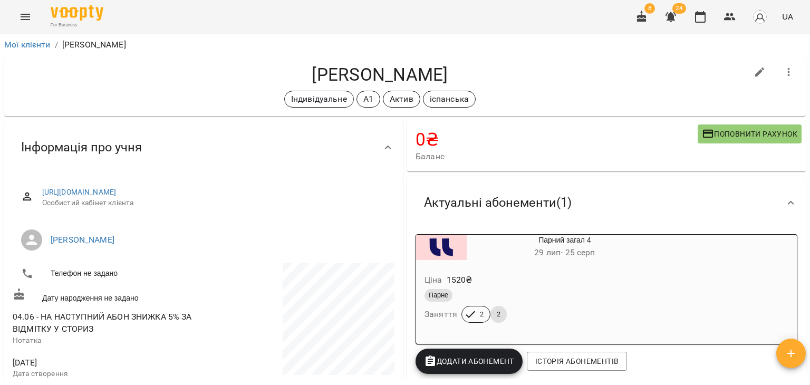
drag, startPoint x: 808, startPoint y: 226, endPoint x: 762, endPoint y: 231, distance: 46.8
click at [808, 226] on div "**********" at bounding box center [405, 226] width 810 height 385
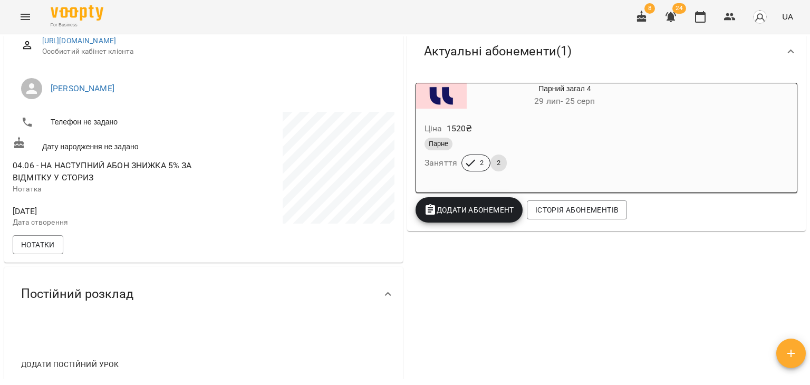
scroll to position [53, 0]
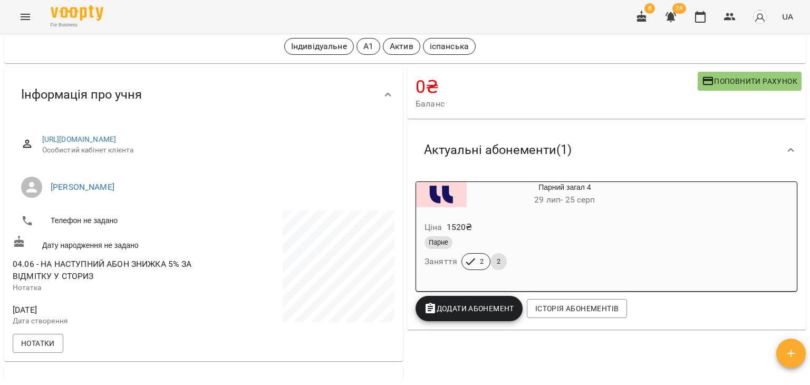
click at [709, 138] on div "Актуальні абонементи ( 1 )" at bounding box center [597, 149] width 363 height 33
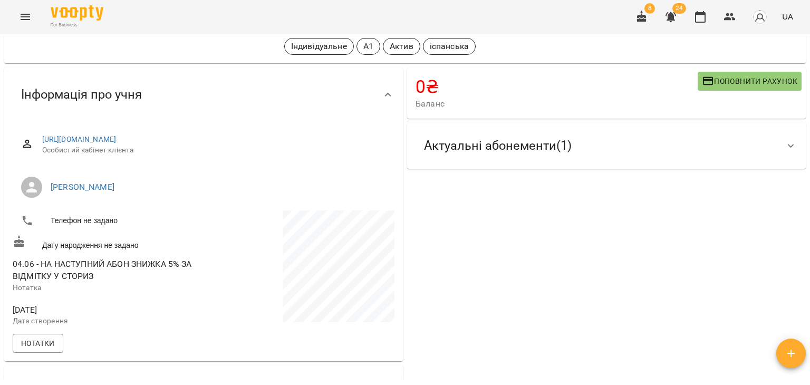
click at [654, 159] on div "Актуальні абонементи ( 1 )" at bounding box center [597, 145] width 363 height 33
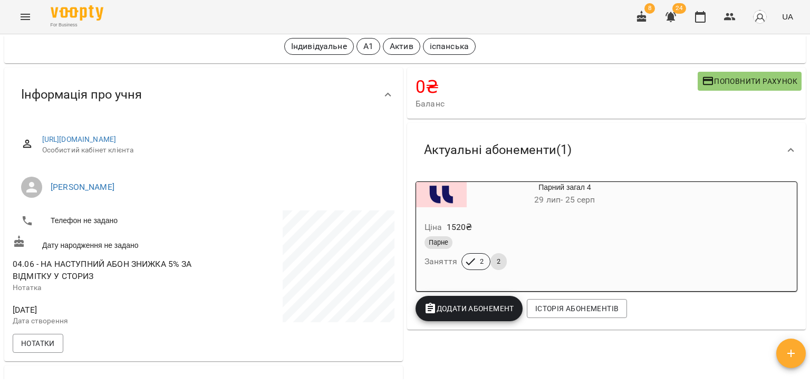
drag, startPoint x: 738, startPoint y: 300, endPoint x: 719, endPoint y: 276, distance: 31.1
click at [738, 300] on div "Парний загал 4 29 лип - 25 серп Ціна 1520 ₴ Парне Заняття 2 2 Додати Абонемент …" at bounding box center [606, 251] width 386 height 144
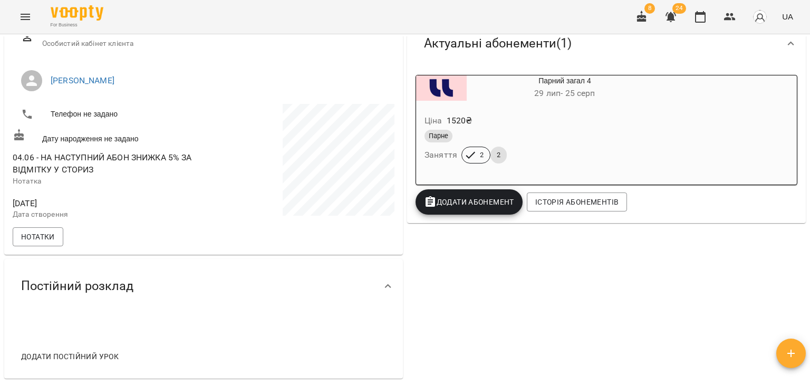
scroll to position [105, 0]
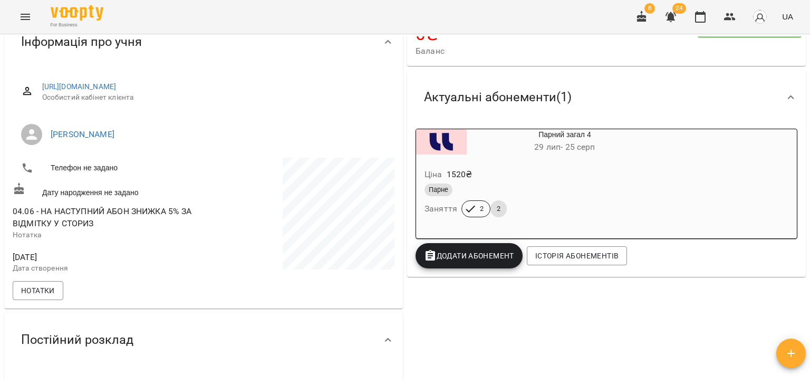
click at [532, 201] on div "Парне Заняття 2 2" at bounding box center [539, 200] width 234 height 38
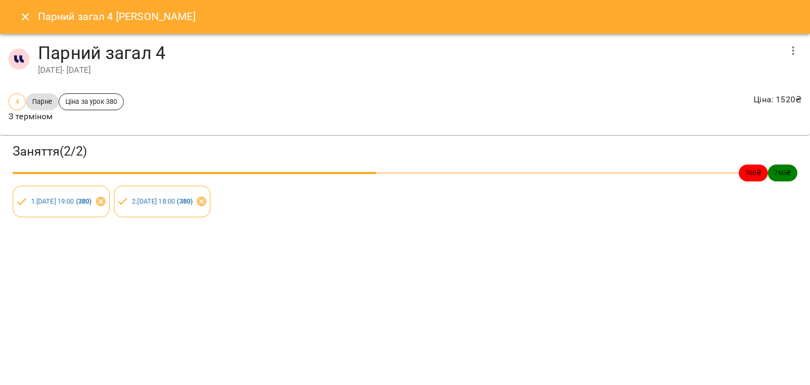
drag, startPoint x: 696, startPoint y: 239, endPoint x: 690, endPoint y: 241, distance: 6.7
click at [696, 239] on div "Парний загал 4 Пономарьова Катерина Парний загал 4 29 лип 2025 - 25 серп 2025 4…" at bounding box center [405, 192] width 810 height 385
click at [709, 247] on div "Парний загал 4 Пономарьова Катерина Парний загал 4 29 лип 2025 - 25 серп 2025 4…" at bounding box center [405, 192] width 810 height 385
click at [24, 12] on icon "Close" at bounding box center [25, 17] width 13 height 13
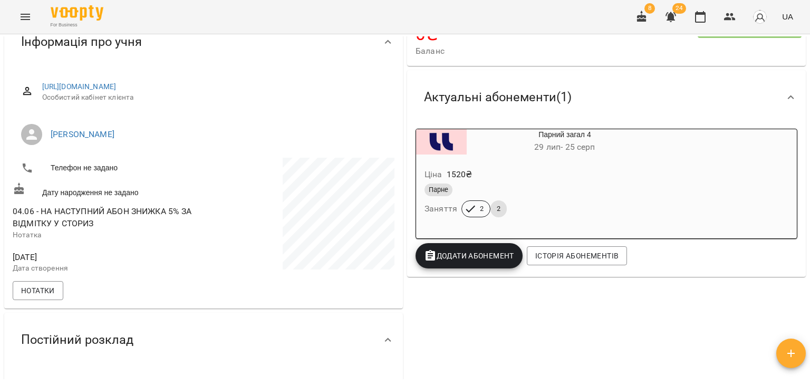
click at [725, 256] on div "Парний загал 4 29 лип - 25 серп Ціна 1520 ₴ Парне Заняття 2 2 Додати Абонемент …" at bounding box center [606, 199] width 386 height 144
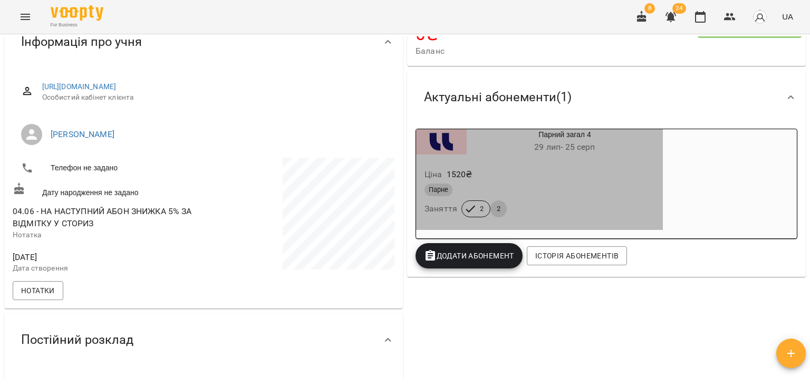
click at [521, 172] on div "Ціна 1520 ₴" at bounding box center [539, 174] width 234 height 19
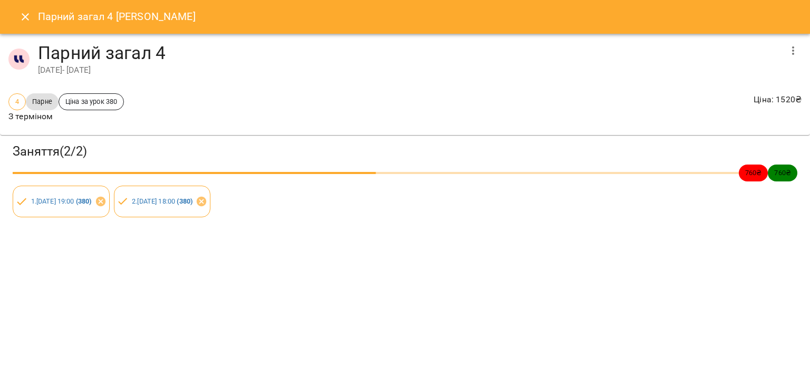
click at [24, 20] on icon "Close" at bounding box center [25, 17] width 13 height 13
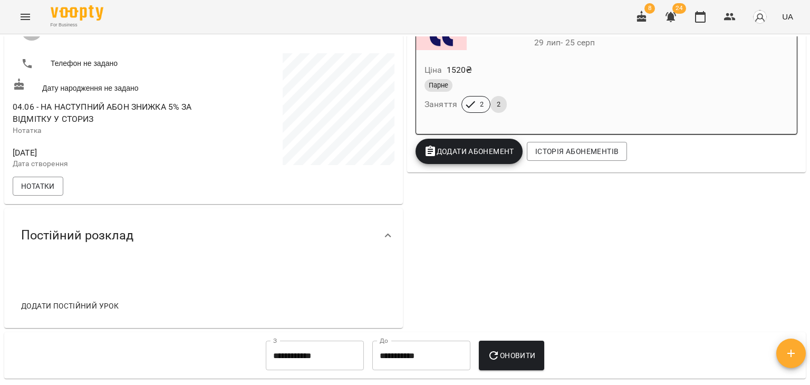
scroll to position [211, 0]
click at [736, 206] on div "0 ₴ Баланс Поповнити рахунок Актуальні абонементи ( 1 ) Парний загал 4 29 лип -…" at bounding box center [606, 118] width 403 height 422
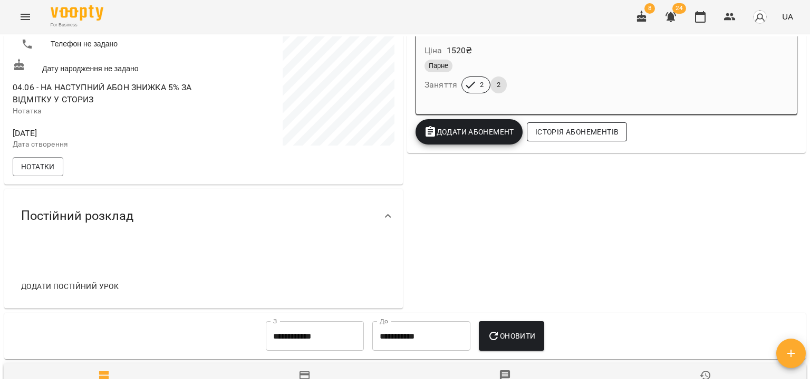
scroll to position [127, 0]
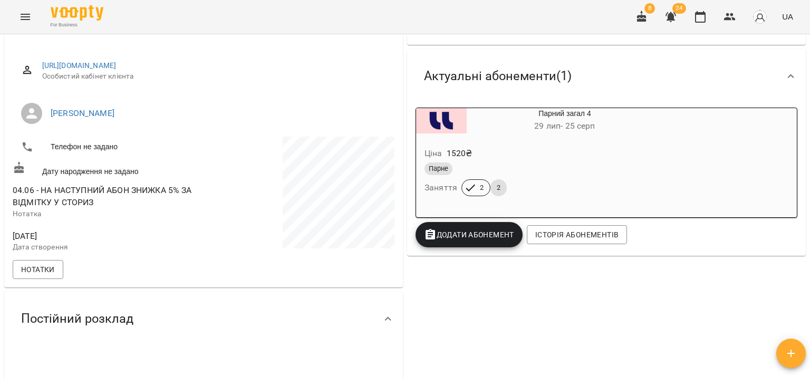
click at [572, 140] on div "Ціна 1520 ₴ Парне Заняття 2 2" at bounding box center [539, 174] width 247 height 72
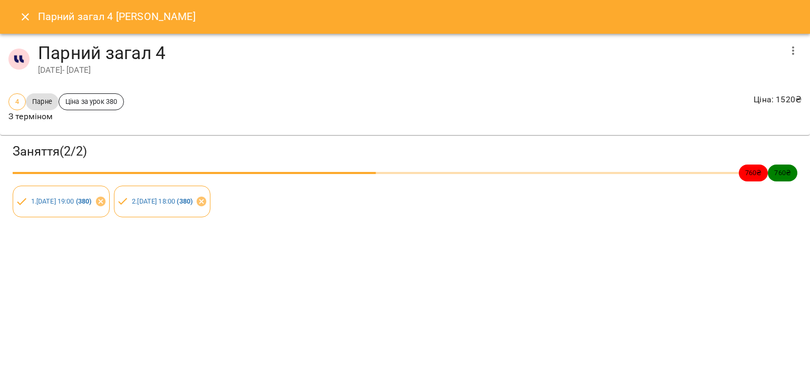
click at [28, 15] on icon "Close" at bounding box center [25, 17] width 13 height 13
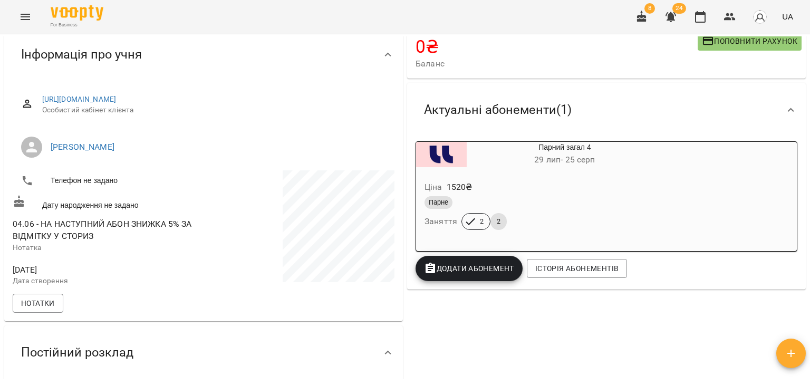
scroll to position [0, 0]
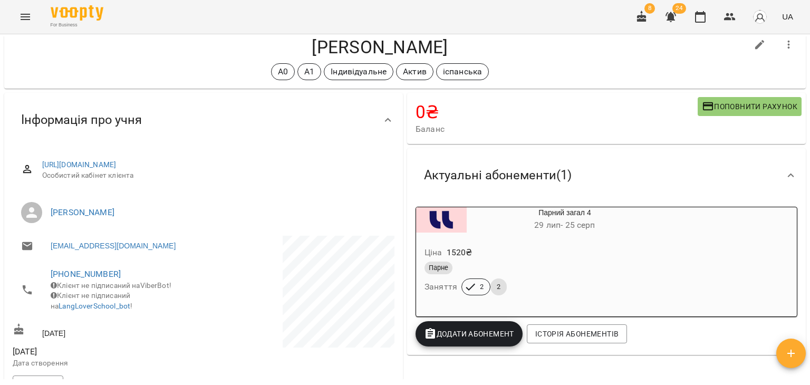
scroll to position [53, 0]
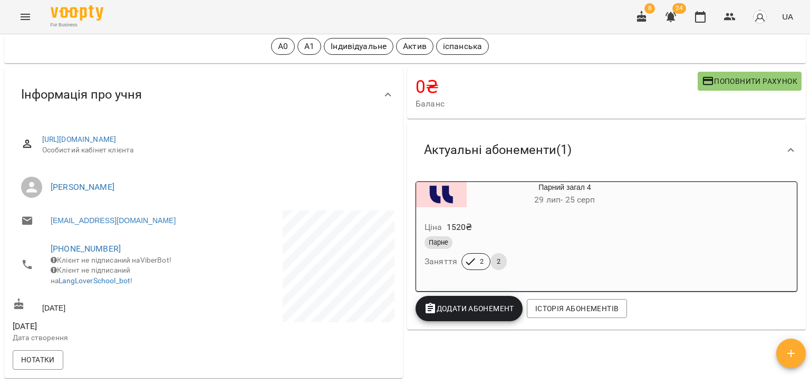
click at [624, 216] on div "Ціна 1520 ₴ Парне Заняття 2 2" at bounding box center [539, 247] width 247 height 72
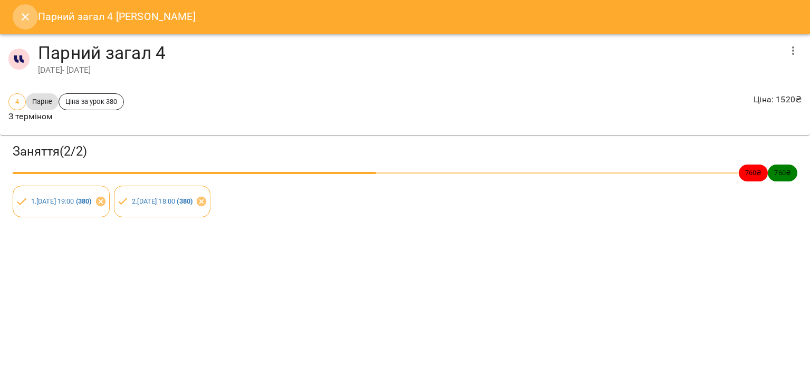
click at [21, 22] on icon "Close" at bounding box center [25, 17] width 13 height 13
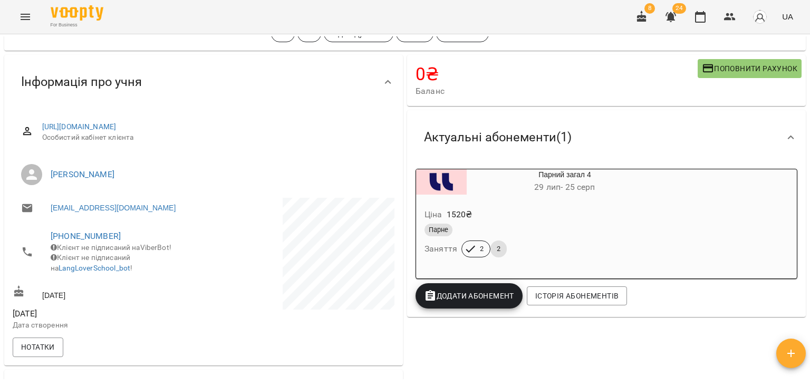
scroll to position [0, 0]
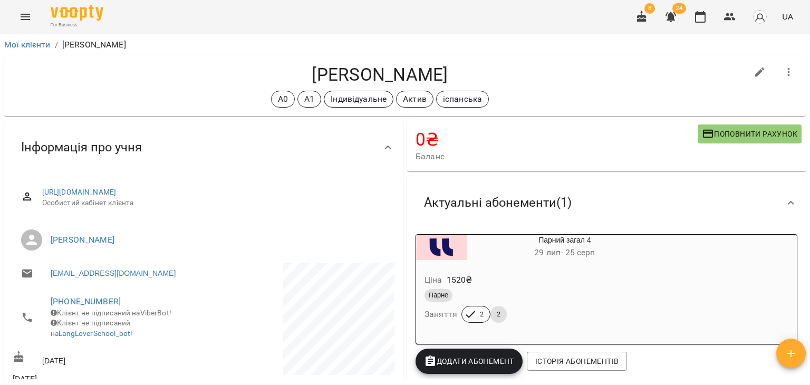
click at [711, 173] on div "Актуальні абонементи ( 1 ) Парний загал 4 29 лип - 25 серп Ціна 1520 ₴ Парне За…" at bounding box center [606, 278] width 403 height 211
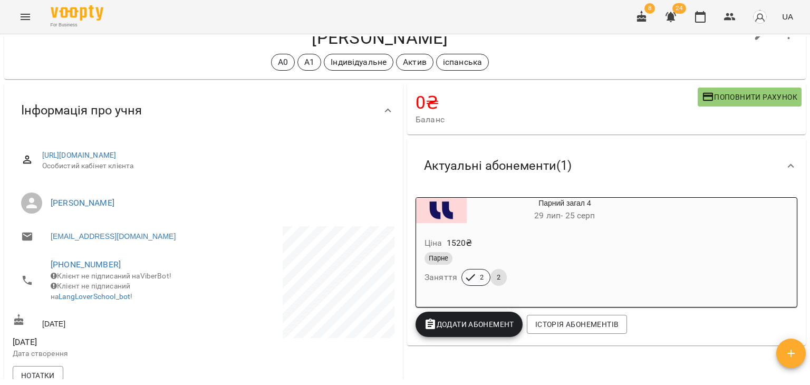
scroll to position [53, 0]
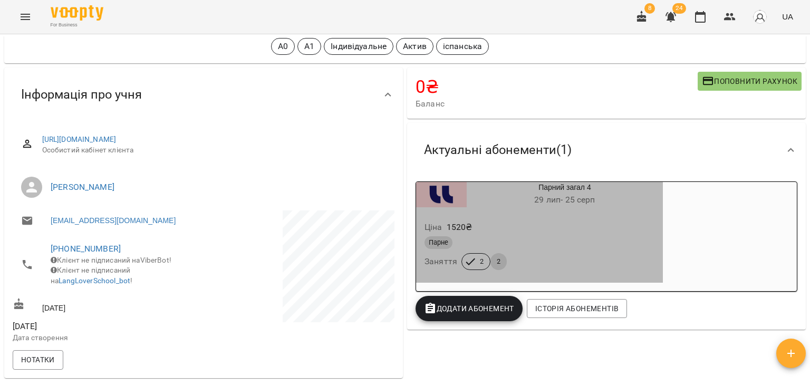
click at [605, 230] on div "Ціна 1520 ₴" at bounding box center [539, 227] width 234 height 19
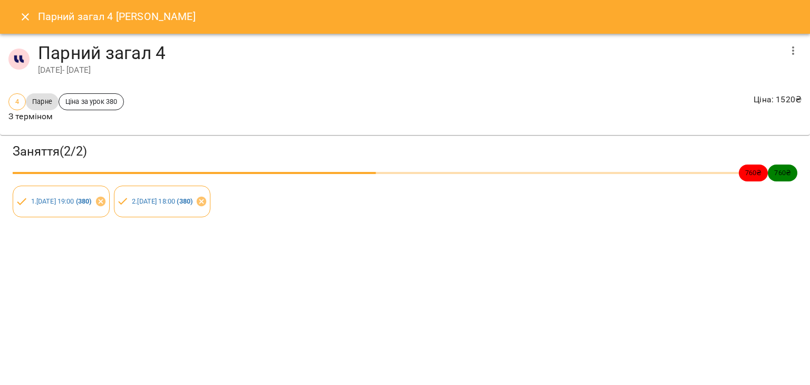
click at [785, 256] on div "Парний загал 4 Пономарьов Кирило Парний загал 4 29 лип 2025 - 25 серп 2025 4 Па…" at bounding box center [405, 192] width 810 height 385
click at [24, 11] on icon "Close" at bounding box center [25, 17] width 13 height 13
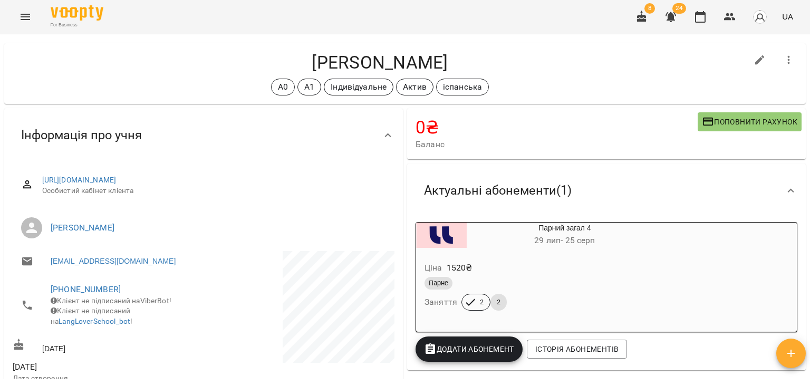
scroll to position [16, 0]
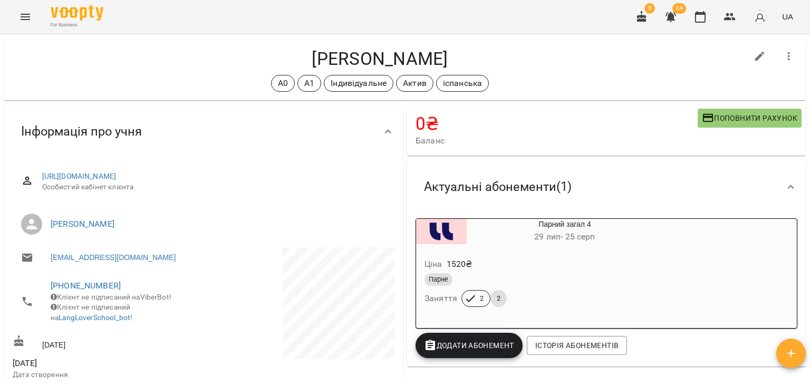
click at [194, 101] on div "Пономарьов Кирило А0 А1 Індивідуальне Актив іспанська" at bounding box center [405, 69] width 806 height 65
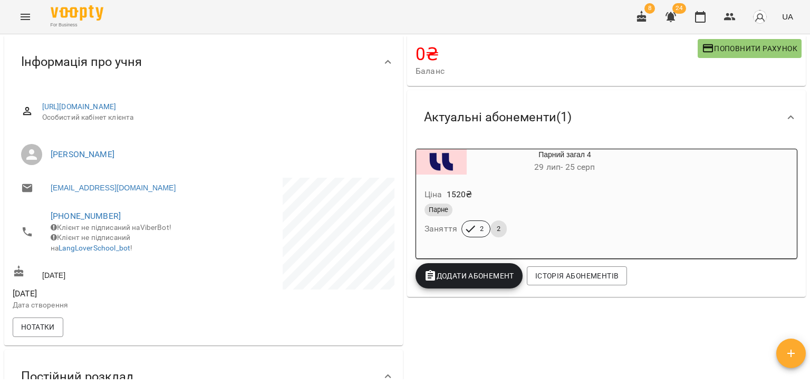
scroll to position [121, 0]
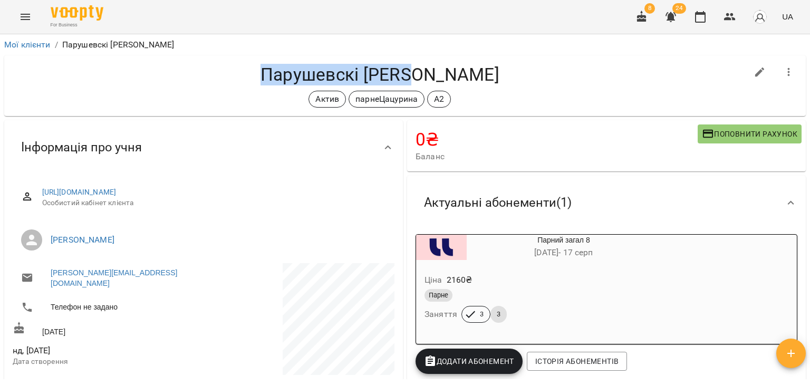
drag, startPoint x: 450, startPoint y: 83, endPoint x: 298, endPoint y: 79, distance: 151.4
click at [298, 79] on h4 "Парушевскі [PERSON_NAME]" at bounding box center [380, 75] width 735 height 22
copy h4 "Парушевскі [PERSON_NAME]"
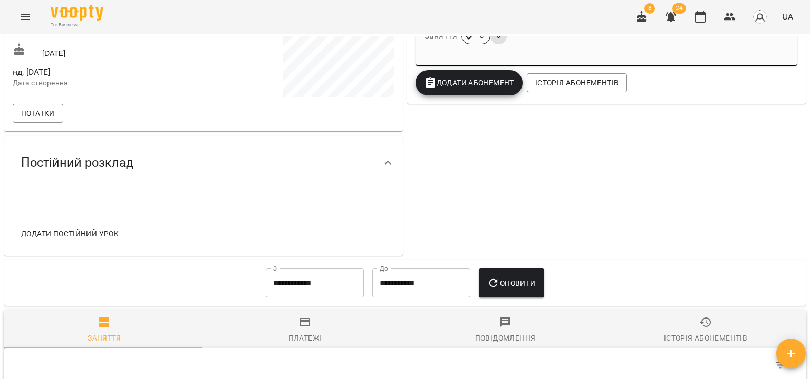
scroll to position [316, 0]
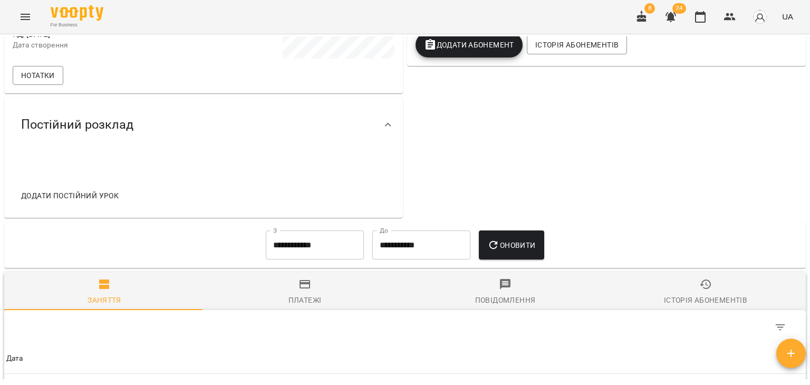
drag, startPoint x: 747, startPoint y: 100, endPoint x: 701, endPoint y: 138, distance: 60.0
click at [747, 100] on div "0 ₴ Баланс Поповнити рахунок Актуальні абонементи ( 1 ) Парний загал 8 [DATE] -…" at bounding box center [606, 11] width 403 height 418
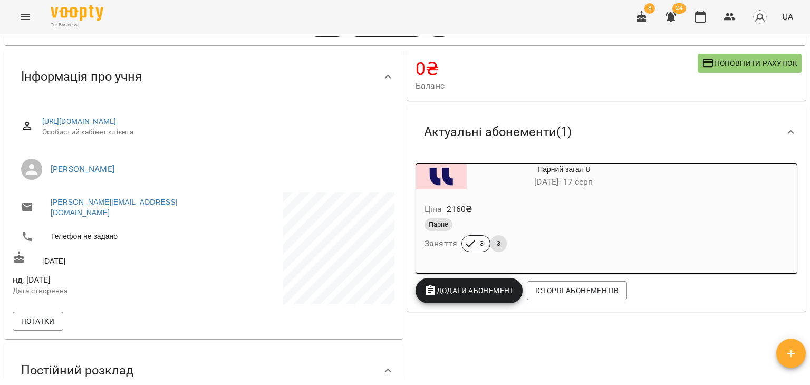
scroll to position [53, 0]
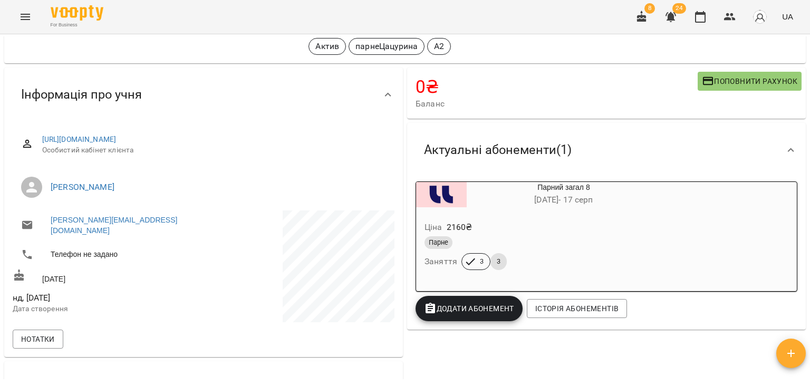
click at [562, 233] on div "Ціна 2160 ₴" at bounding box center [538, 227] width 232 height 19
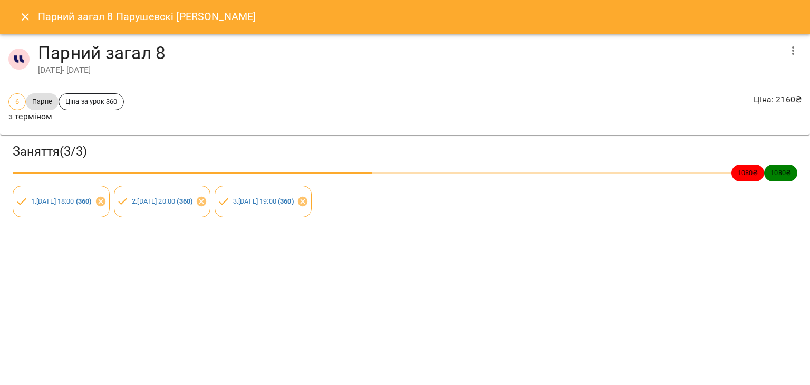
click at [18, 12] on button "Close" at bounding box center [25, 16] width 25 height 25
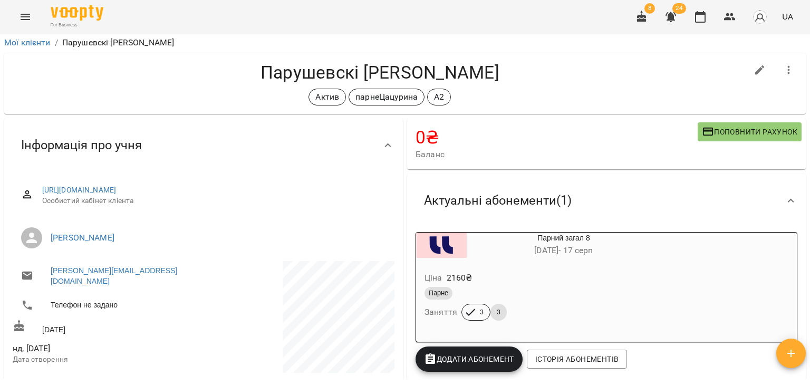
scroll to position [0, 0]
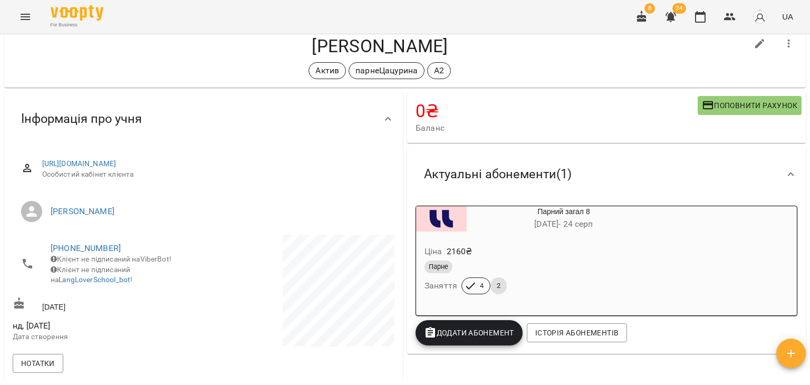
scroll to position [53, 0]
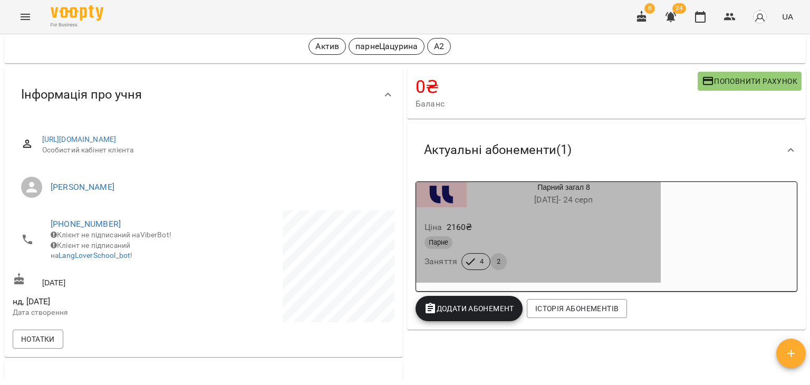
click at [542, 234] on div "Ціна 2160 ₴" at bounding box center [538, 227] width 232 height 19
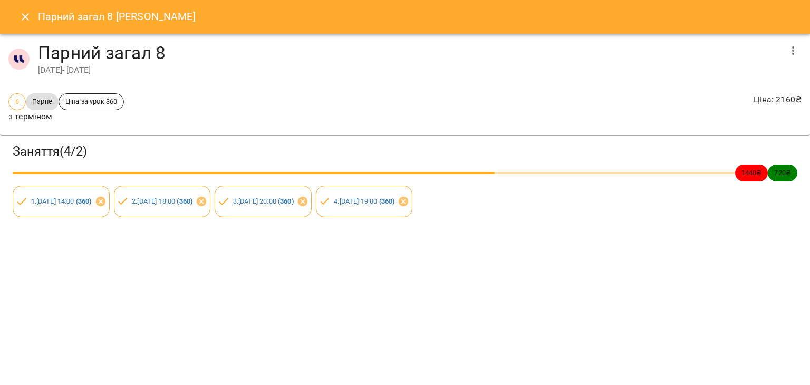
click at [752, 246] on div "Парний загал 8 [PERSON_NAME] Парний загал 8 [DATE] - [DATE] 6 Парне Ціна за уро…" at bounding box center [405, 192] width 810 height 385
click at [700, 285] on div "Парний загал 8 [PERSON_NAME] Парний загал 8 [DATE] - [DATE] 6 Парне Ціна за уро…" at bounding box center [405, 192] width 810 height 385
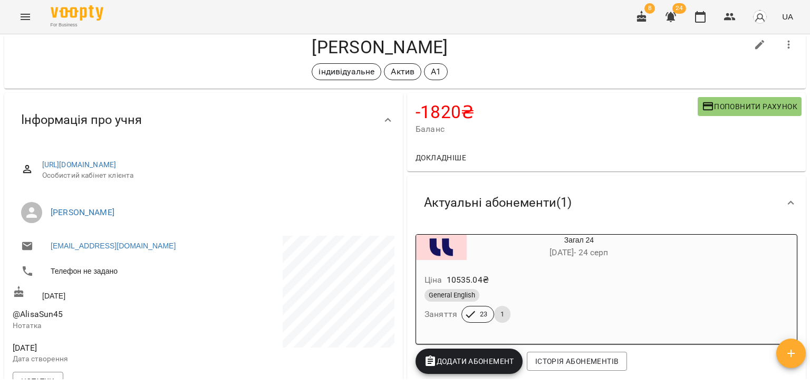
scroll to position [53, 0]
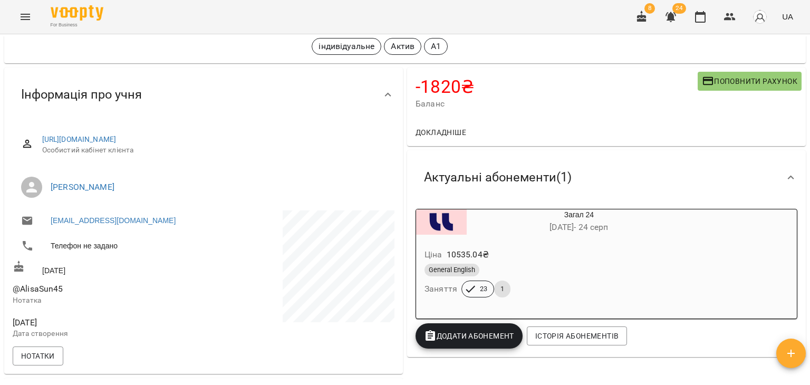
click at [666, 250] on div "Ціна 10535.04 ₴" at bounding box center [553, 254] width 263 height 19
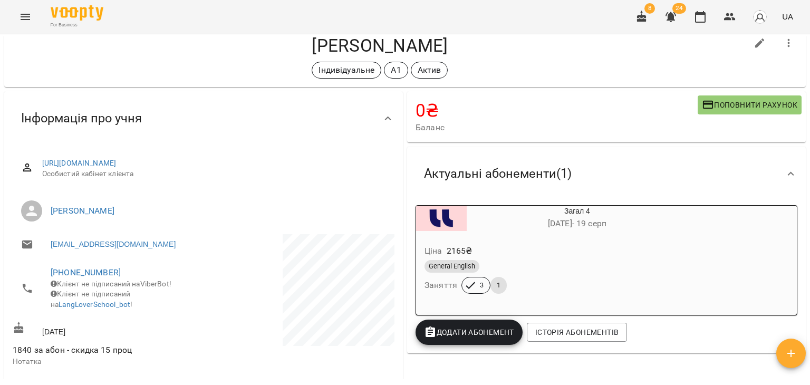
scroll to position [53, 0]
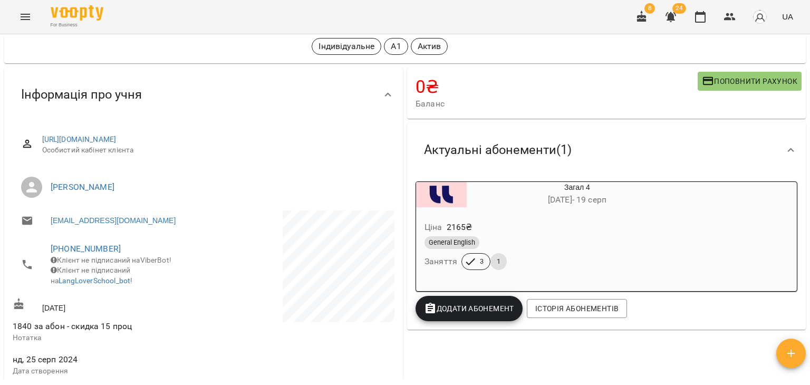
click at [730, 147] on div "Актуальні абонементи ( 1 )" at bounding box center [597, 149] width 363 height 33
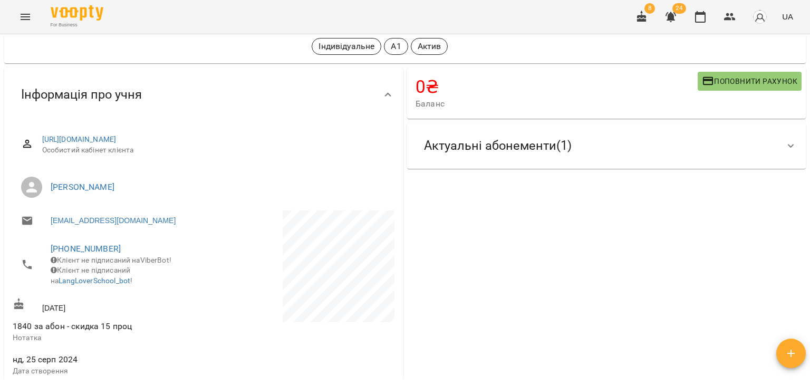
click at [731, 143] on div "Актуальні абонементи ( 1 )" at bounding box center [597, 145] width 363 height 33
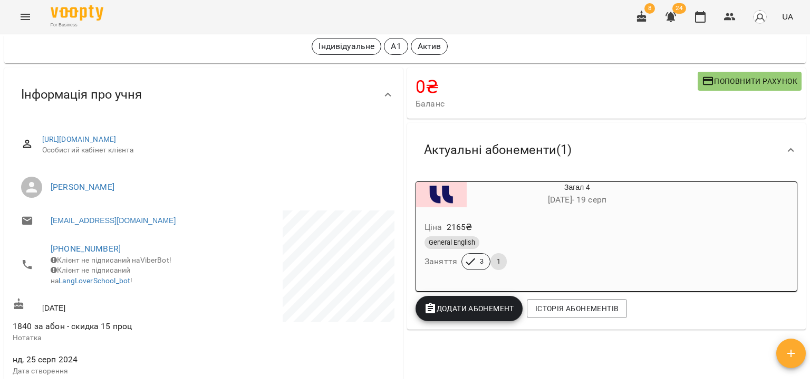
click at [675, 244] on div "General English" at bounding box center [551, 242] width 255 height 13
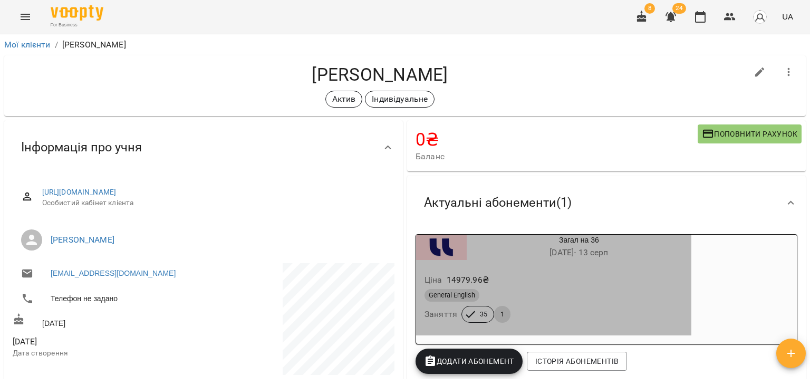
click at [611, 259] on h6 "[DATE] - [DATE]" at bounding box center [579, 252] width 225 height 15
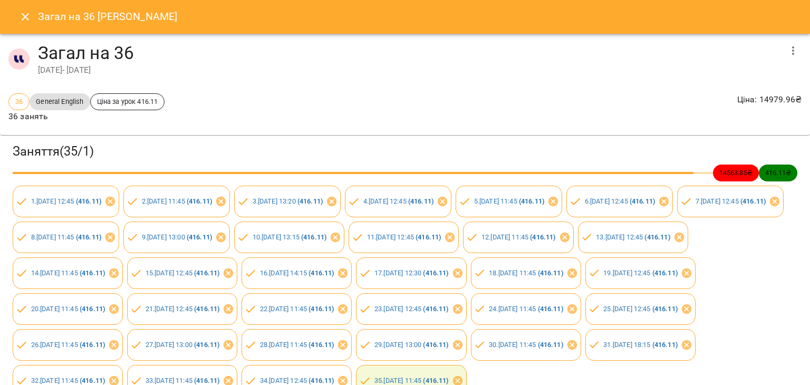
click at [24, 15] on icon "Close" at bounding box center [25, 17] width 13 height 13
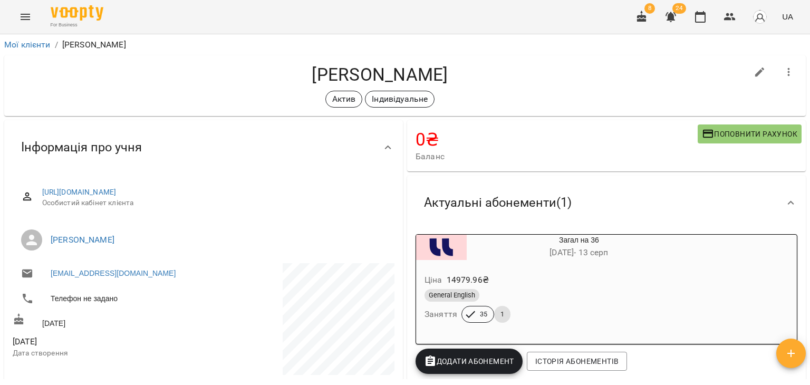
click at [202, 105] on div "Актив Індивідуальне" at bounding box center [380, 99] width 735 height 17
click at [19, 7] on button "Menu" at bounding box center [25, 16] width 25 height 25
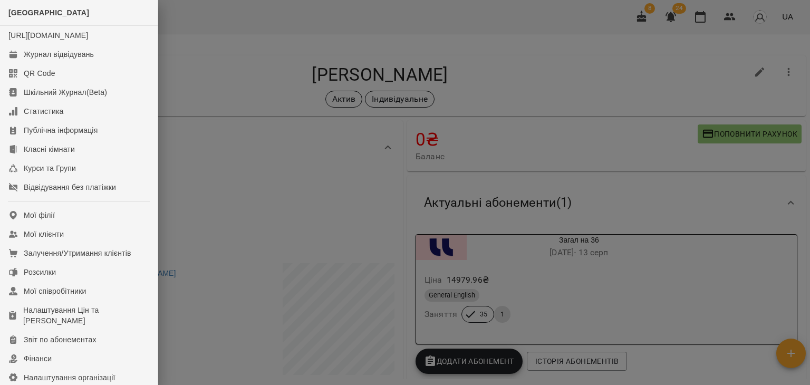
click at [280, 124] on div at bounding box center [405, 192] width 810 height 385
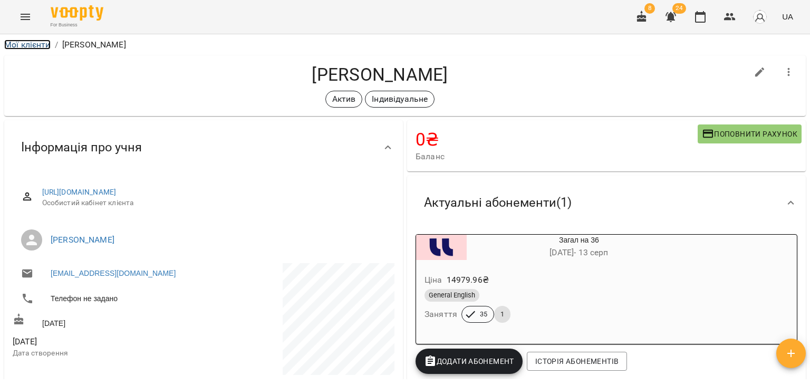
click at [25, 43] on link "Мої клієнти" at bounding box center [27, 45] width 46 height 10
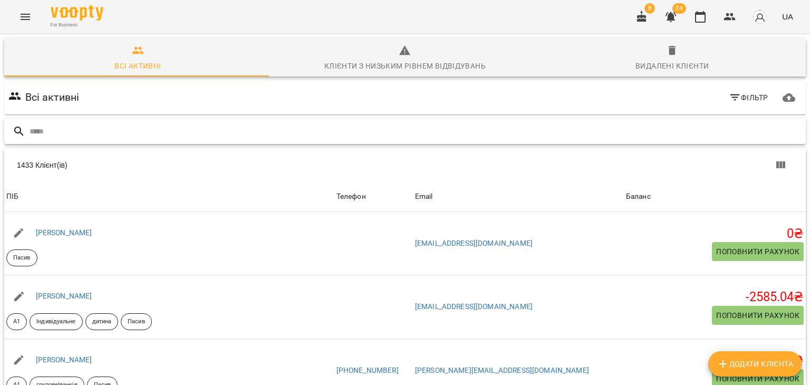
click at [128, 136] on input "text" at bounding box center [416, 131] width 772 height 17
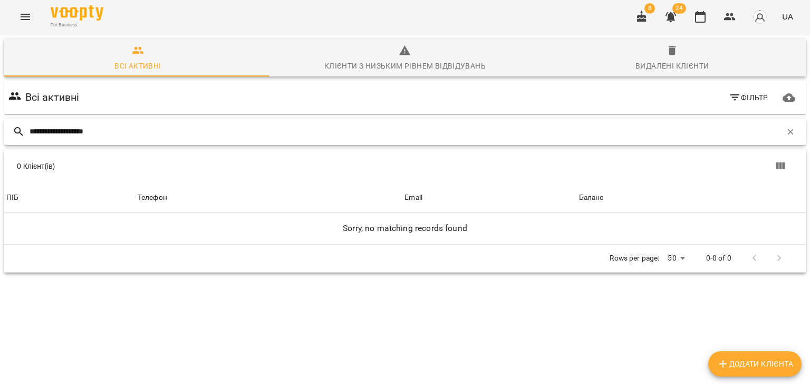
drag, startPoint x: 100, startPoint y: 131, endPoint x: 65, endPoint y: 133, distance: 34.9
click at [65, 133] on input "**********" at bounding box center [406, 131] width 752 height 17
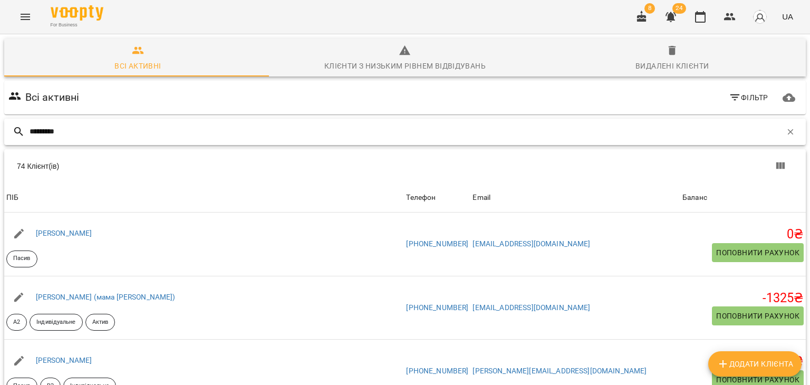
click at [146, 133] on input "********" at bounding box center [406, 131] width 752 height 17
click at [147, 133] on input "********" at bounding box center [406, 131] width 752 height 17
paste input "**********"
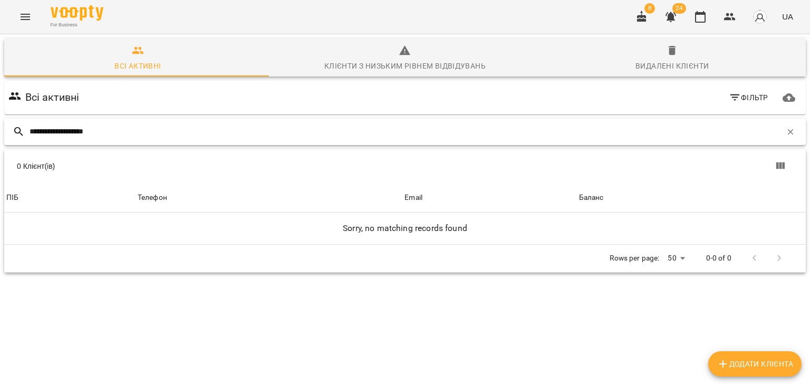
drag, startPoint x: 67, startPoint y: 131, endPoint x: 12, endPoint y: 133, distance: 55.4
click at [12, 133] on div "**********" at bounding box center [405, 132] width 802 height 26
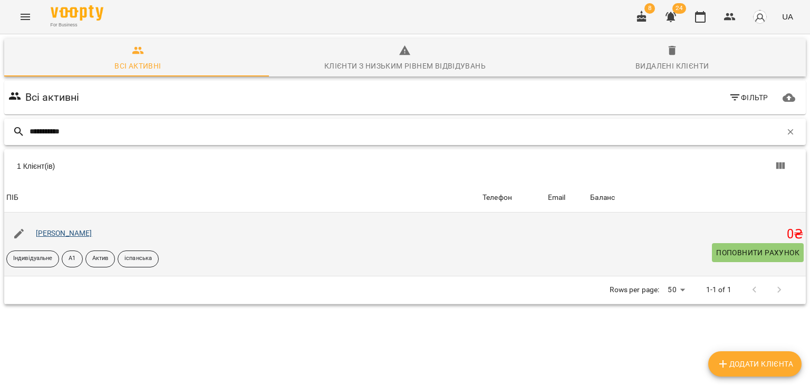
type input "**********"
click at [91, 232] on link "[PERSON_NAME]" at bounding box center [64, 233] width 56 height 8
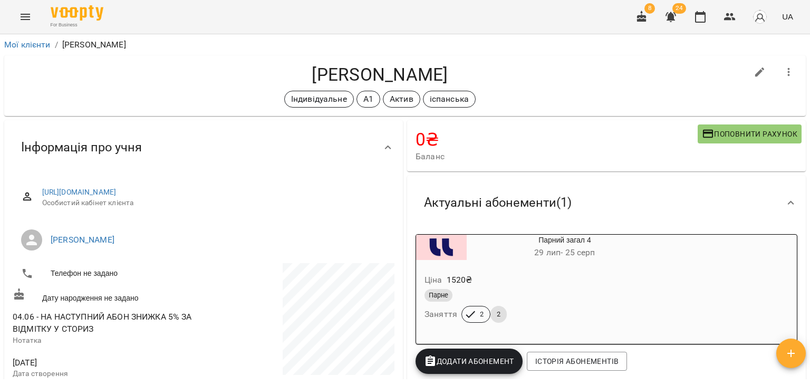
scroll to position [158, 0]
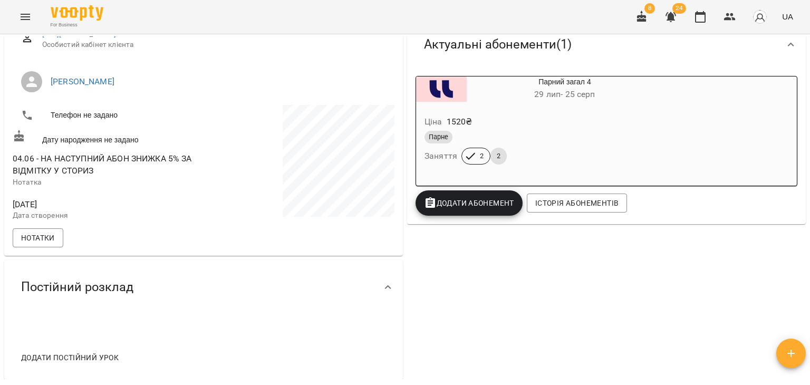
click at [631, 130] on div "Парне" at bounding box center [539, 137] width 234 height 17
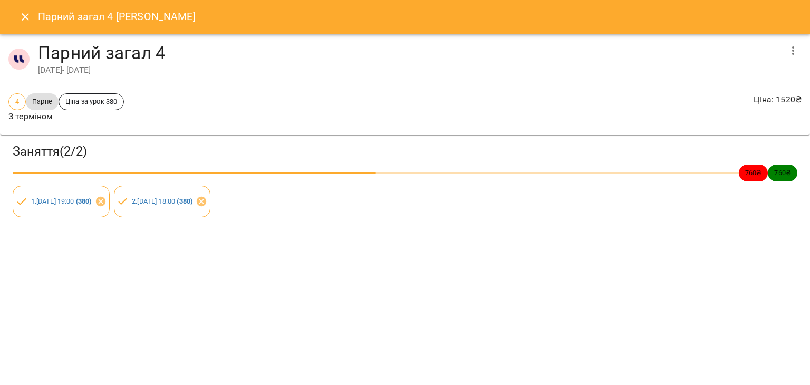
click at [692, 49] on h4 "Парний загал 4" at bounding box center [409, 53] width 742 height 22
click at [702, 249] on div "Парний загал 4 [PERSON_NAME] Парний загал 4 [DATE] - [DATE] 4 Парне Ціна за уро…" at bounding box center [405, 192] width 810 height 385
click at [175, 61] on h4 "Парний загал 4" at bounding box center [409, 53] width 742 height 22
click at [27, 14] on icon "Close" at bounding box center [25, 16] width 7 height 7
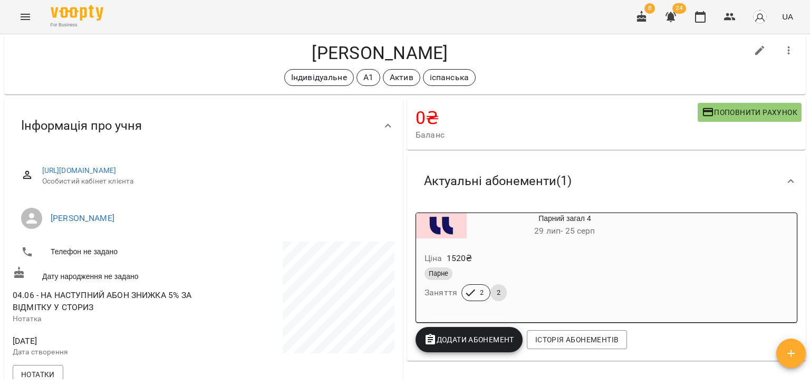
scroll to position [0, 0]
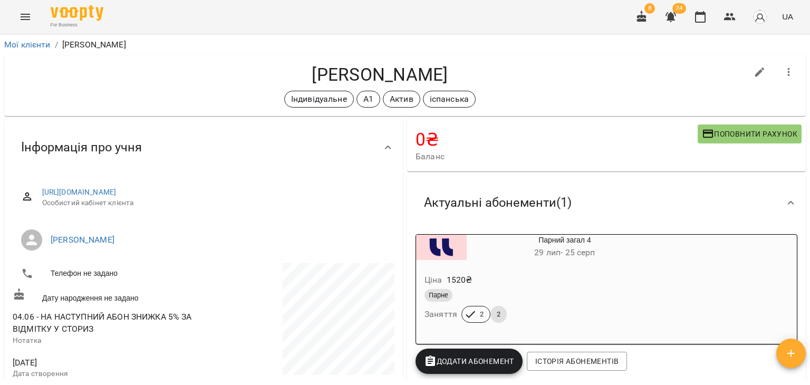
click at [23, 24] on button "Menu" at bounding box center [25, 16] width 25 height 25
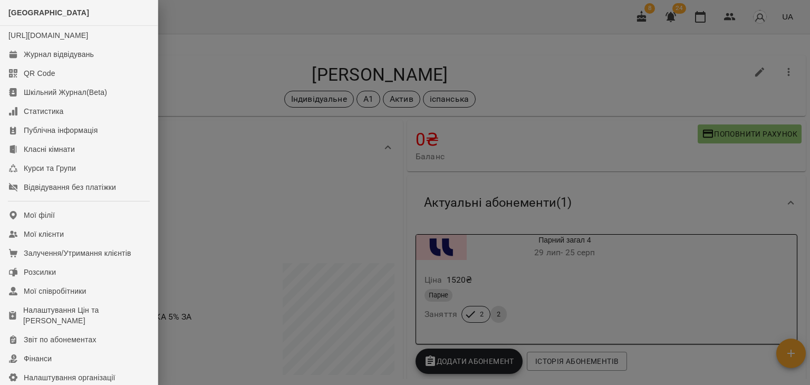
click at [185, 74] on div at bounding box center [405, 192] width 810 height 385
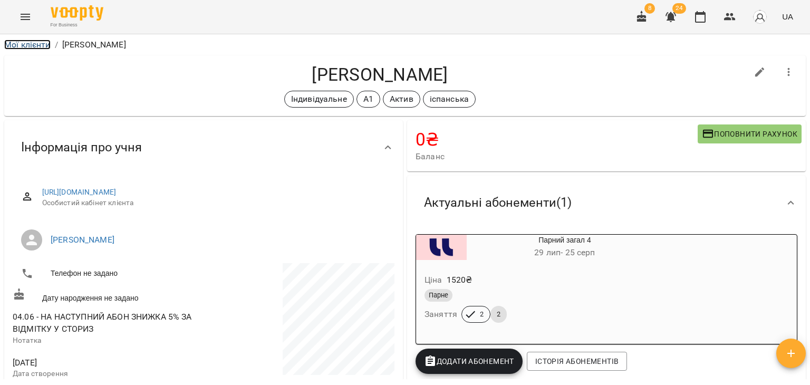
click at [42, 44] on link "Мої клієнти" at bounding box center [27, 45] width 46 height 10
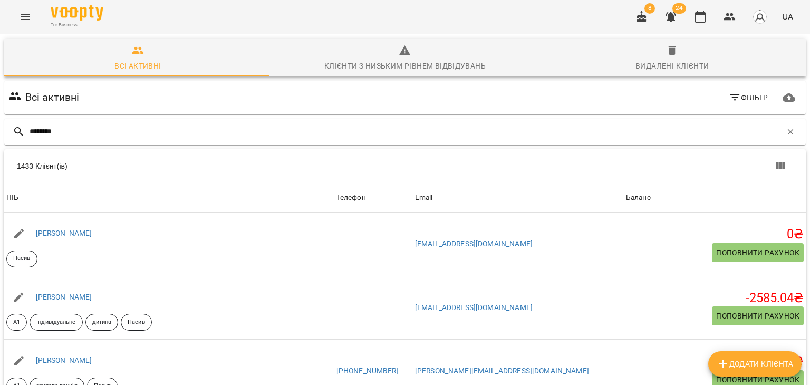
type input "*********"
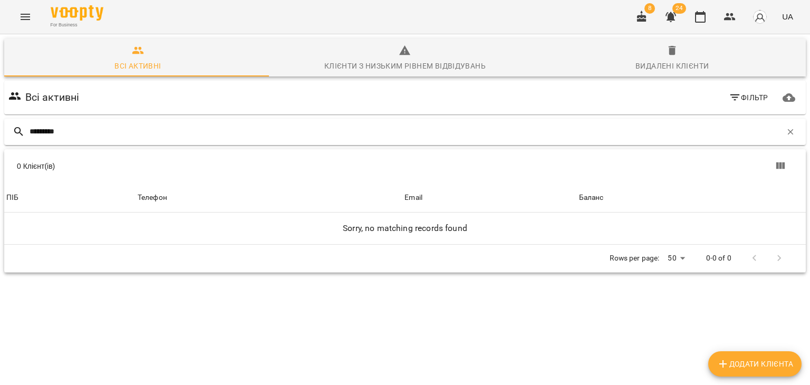
drag, startPoint x: 90, startPoint y: 127, endPoint x: 26, endPoint y: 130, distance: 63.9
click at [26, 130] on div "*********" at bounding box center [405, 132] width 802 height 26
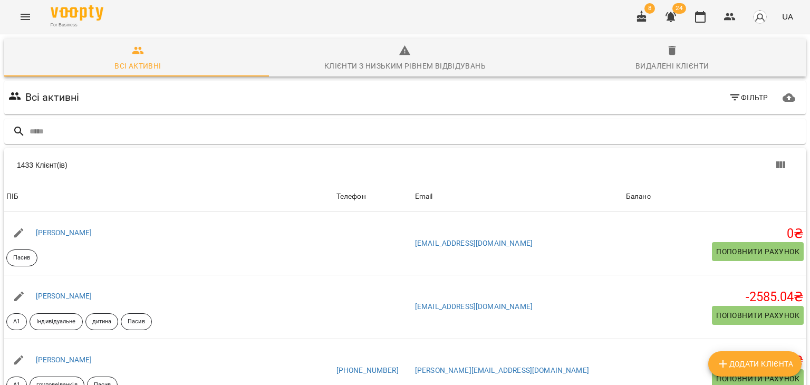
click at [116, 91] on div "Всі активні Фільтр" at bounding box center [404, 98] width 797 height 30
click at [120, 129] on input "text" at bounding box center [416, 131] width 772 height 17
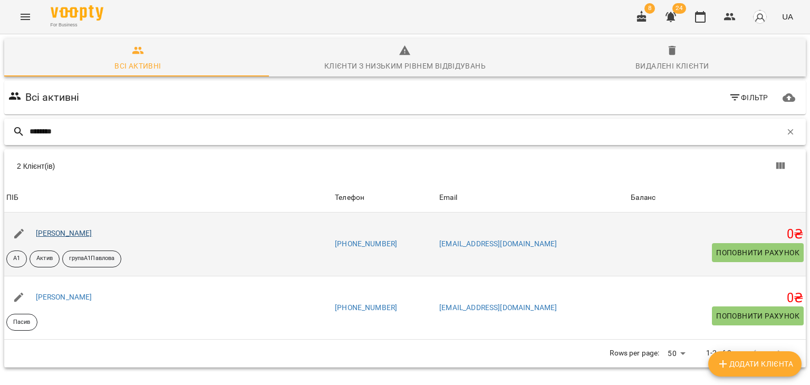
type input "********"
click at [92, 233] on link "[PERSON_NAME]" at bounding box center [64, 233] width 56 height 8
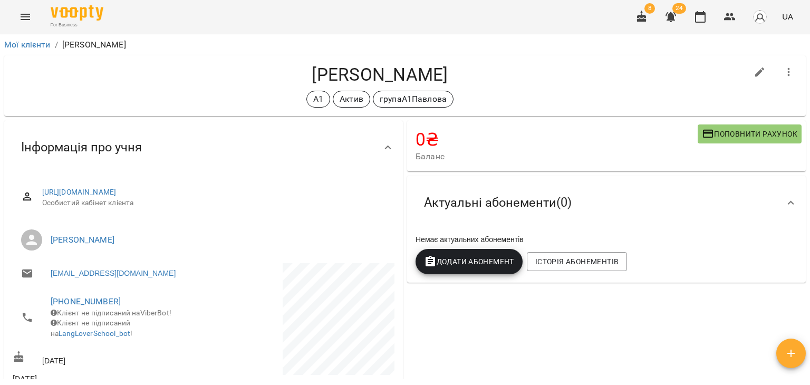
click at [610, 207] on div "Актуальні абонементи ( 0 )" at bounding box center [597, 202] width 363 height 33
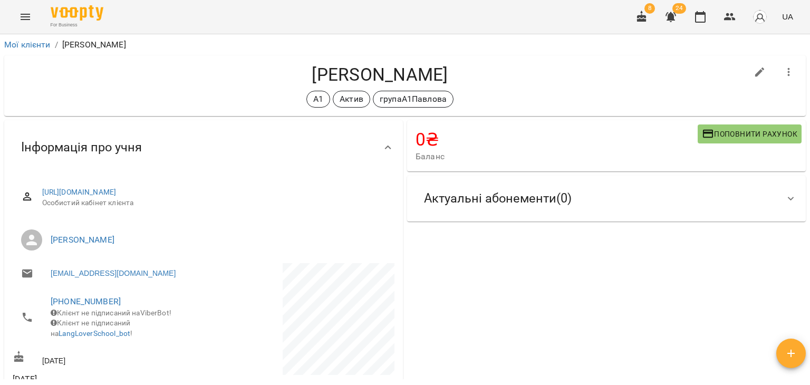
click at [610, 209] on div "Актуальні абонементи ( 0 )" at bounding box center [597, 198] width 363 height 33
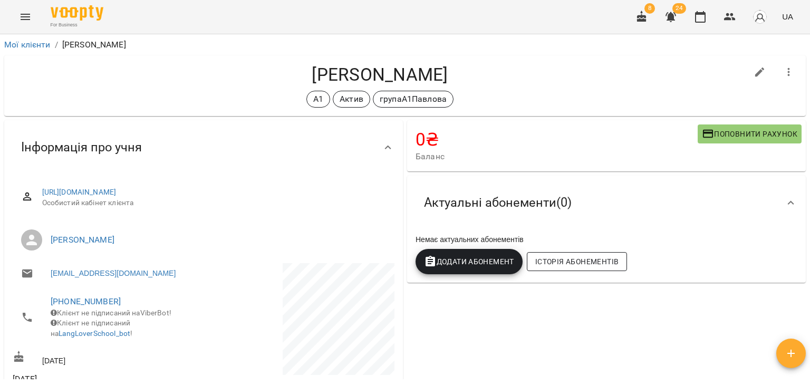
click at [595, 266] on span "Історія абонементів" at bounding box center [576, 261] width 83 height 13
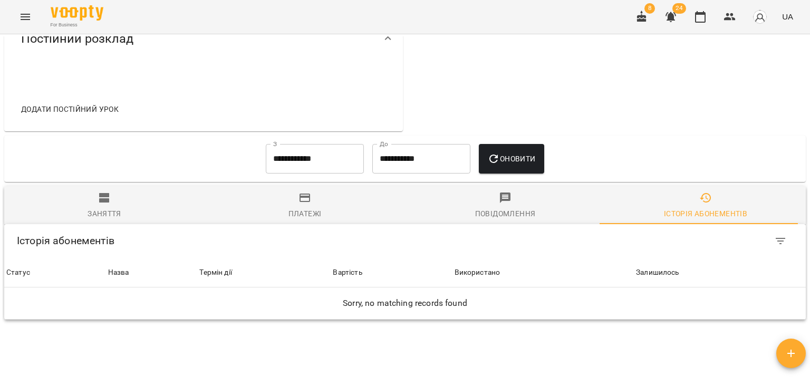
scroll to position [500, 0]
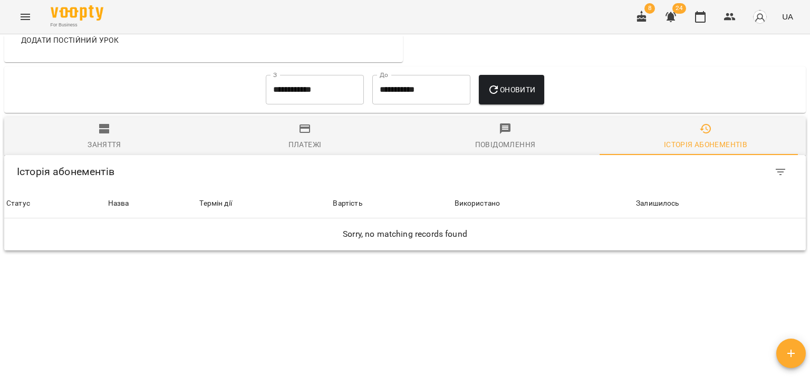
click at [331, 122] on span "Платежі" at bounding box center [305, 136] width 188 height 28
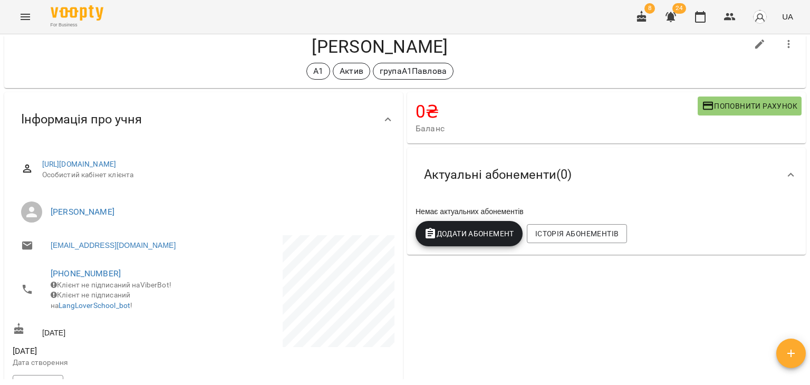
scroll to position [0, 0]
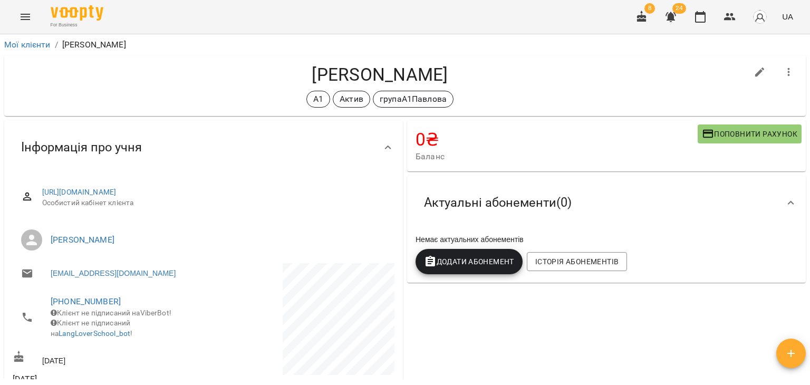
click at [26, 18] on icon "Menu" at bounding box center [25, 17] width 13 height 13
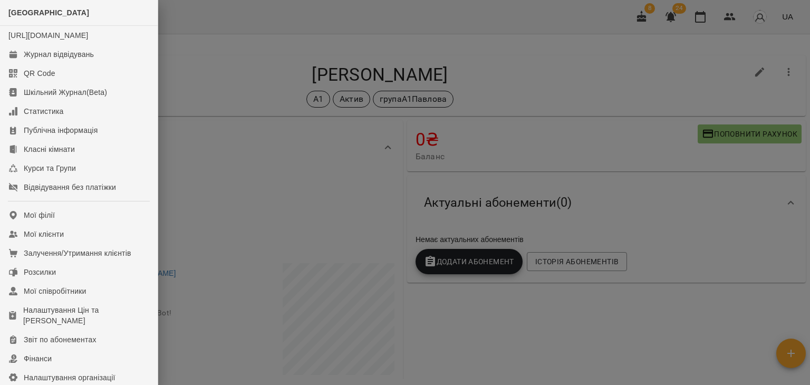
click at [404, 37] on div at bounding box center [405, 192] width 810 height 385
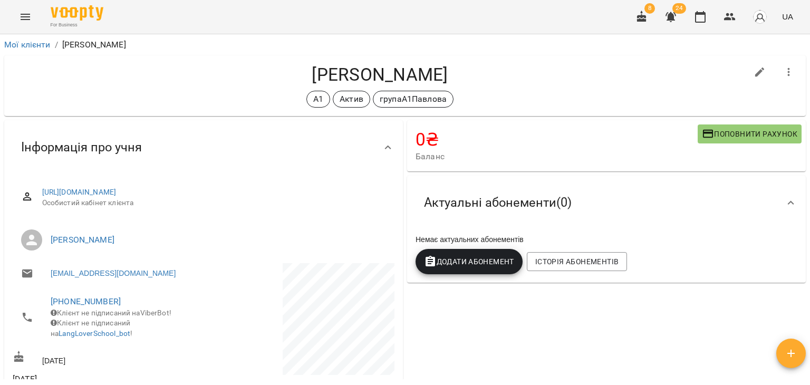
click at [144, 355] on div "**********" at bounding box center [405, 226] width 810 height 385
click at [636, 25] on button "button" at bounding box center [641, 16] width 25 height 25
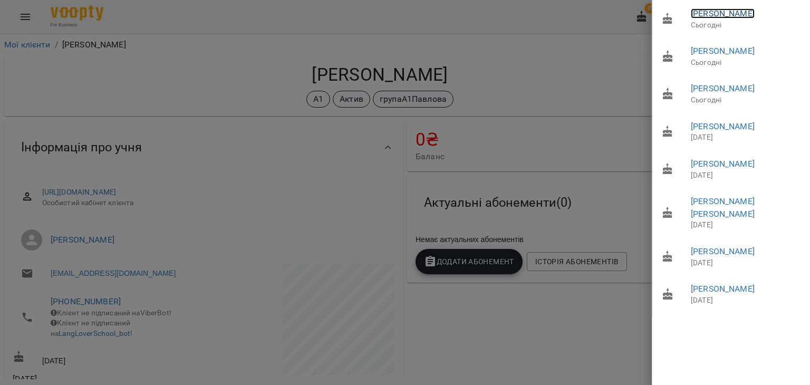
click at [700, 10] on link "[PERSON_NAME]" at bounding box center [723, 13] width 64 height 10
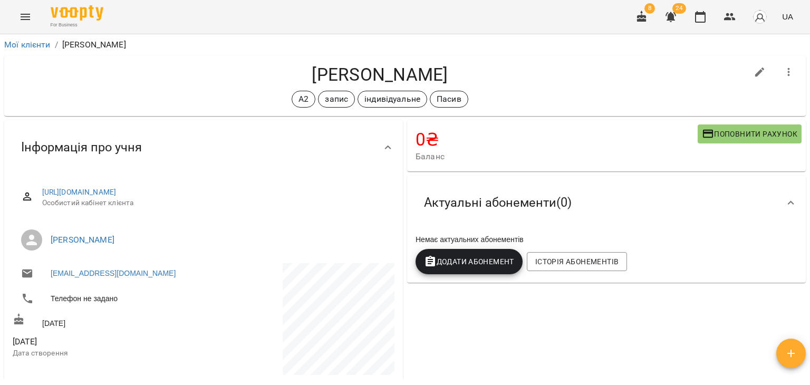
click at [669, 20] on icon "button" at bounding box center [670, 17] width 13 height 13
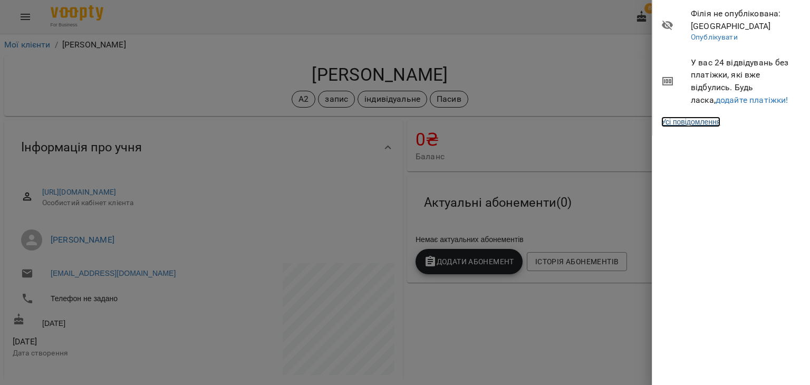
click at [704, 126] on link "Усі повідомлення" at bounding box center [690, 122] width 59 height 11
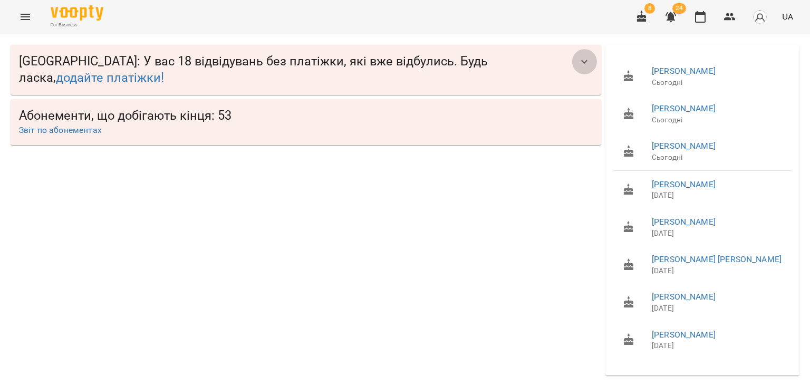
click at [580, 62] on icon "button" at bounding box center [584, 61] width 13 height 13
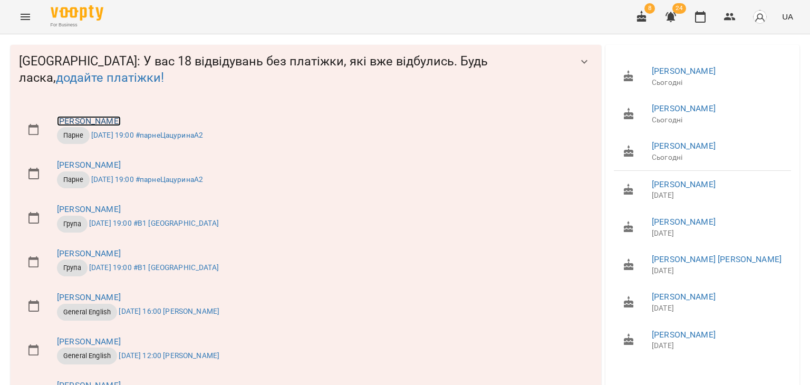
click at [121, 120] on link "[PERSON_NAME]" at bounding box center [89, 121] width 64 height 10
